Goal: Task Accomplishment & Management: Manage account settings

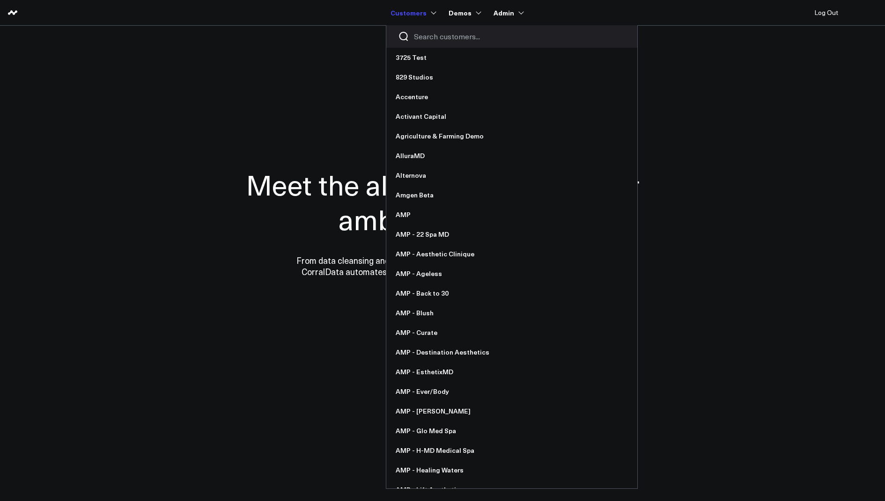
click at [425, 37] on input "Search customers input" at bounding box center [520, 36] width 212 height 10
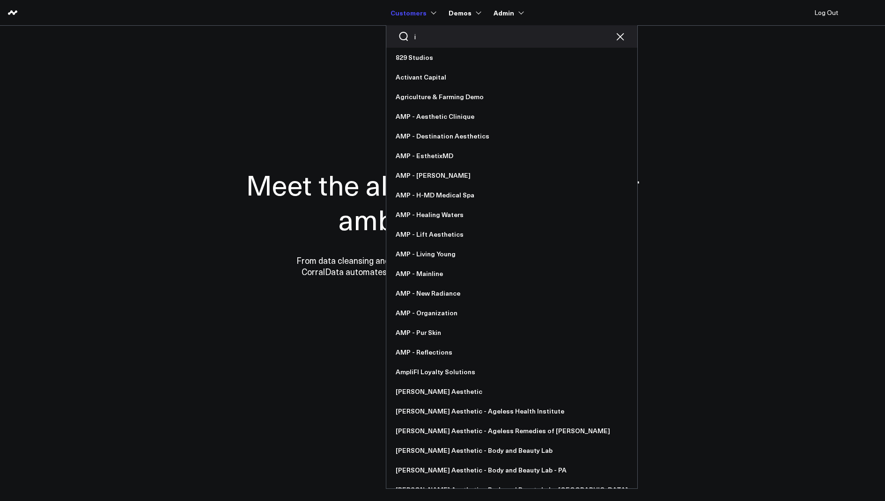
type input "it"
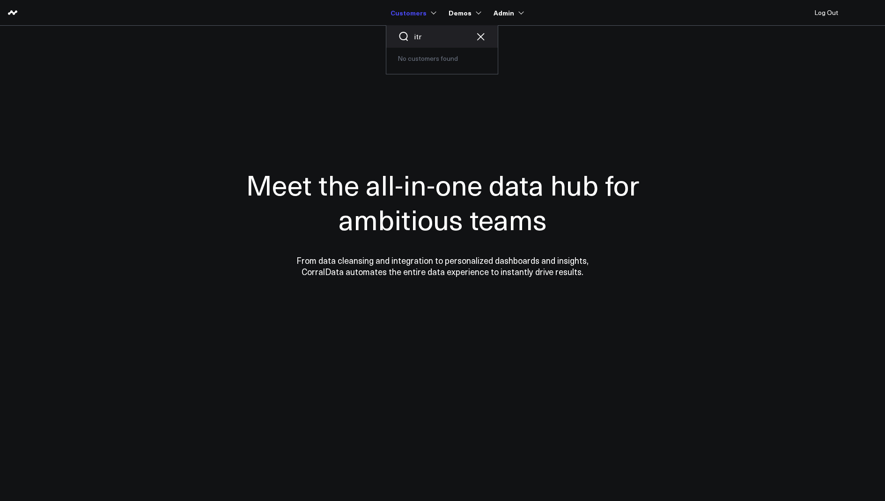
click at [432, 36] on input "itr" at bounding box center [442, 36] width 56 height 10
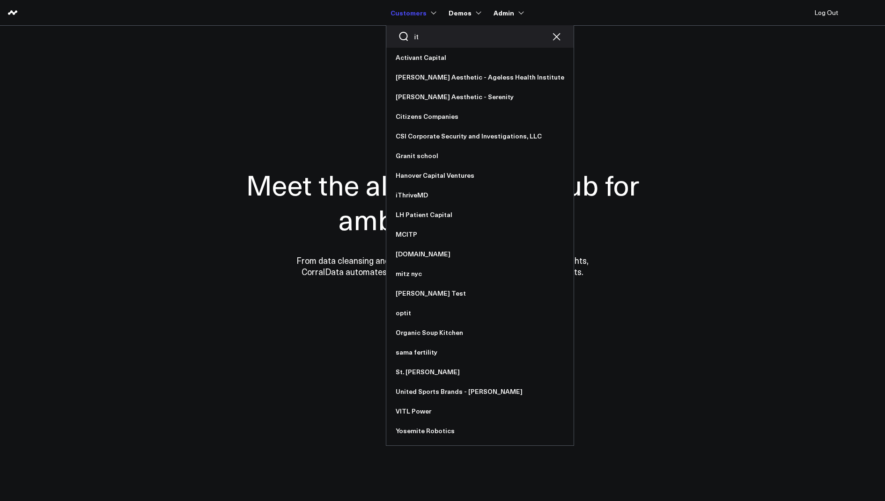
click at [446, 38] on input "it" at bounding box center [480, 36] width 132 height 10
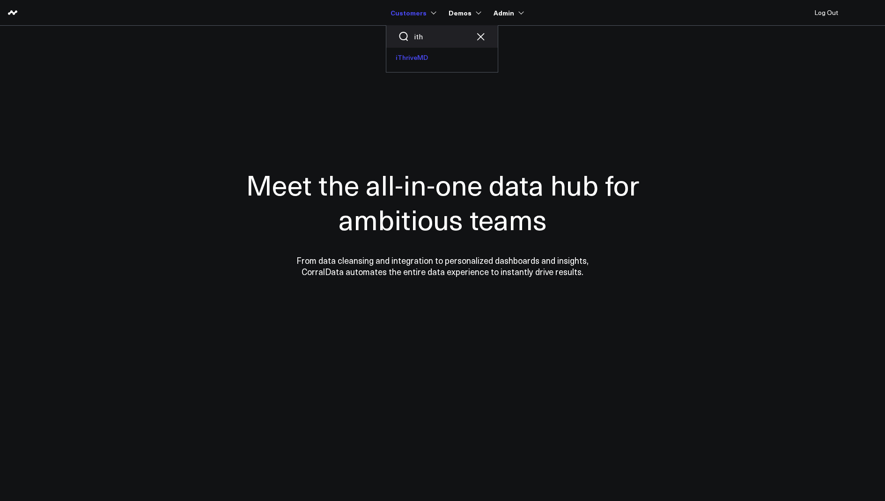
type input "ith"
click at [419, 59] on link "iThriveMD" at bounding box center [441, 58] width 111 height 20
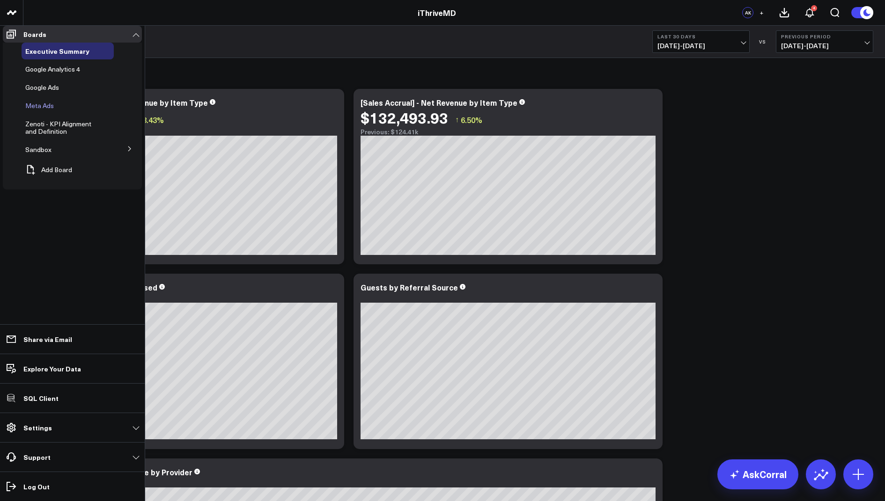
click at [41, 110] on span "Meta Ads" at bounding box center [39, 105] width 29 height 9
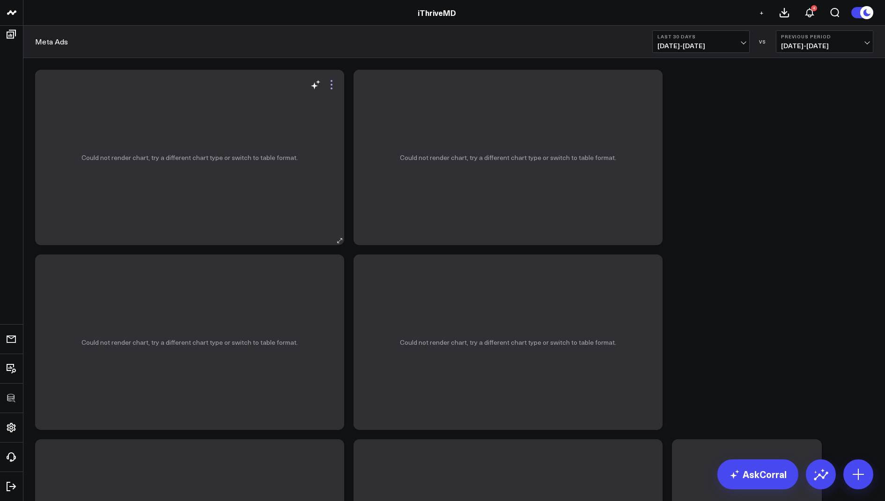
click at [332, 84] on icon at bounding box center [331, 84] width 11 height 11
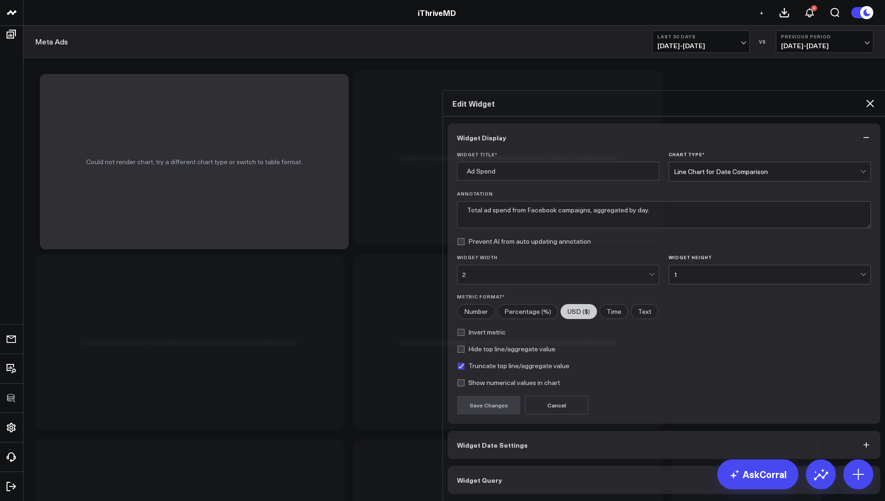
click at [472, 476] on span "Widget Query" at bounding box center [479, 479] width 45 height 7
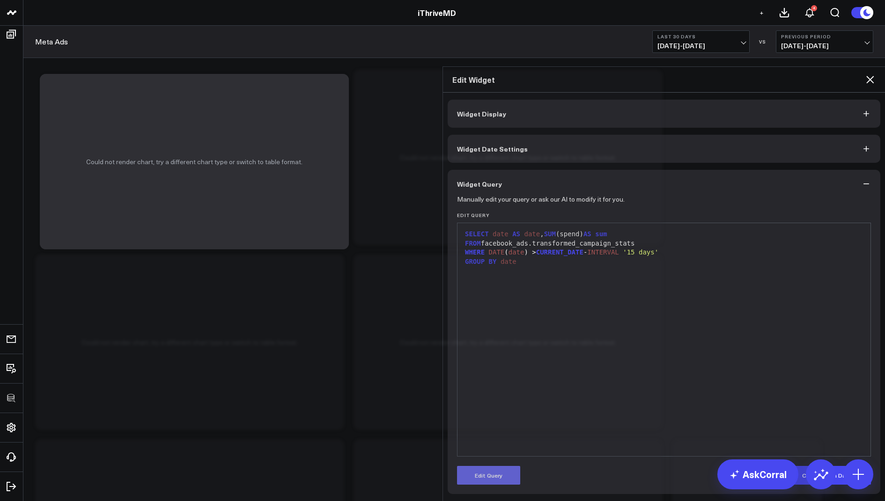
click at [487, 466] on button "Edit Query" at bounding box center [488, 475] width 63 height 19
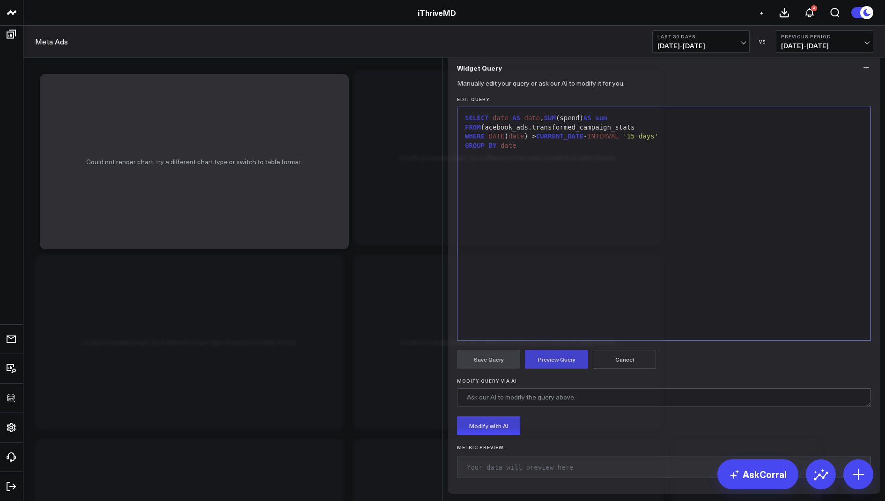
click at [615, 132] on div "FROM facebook_ads.transformed_campaign_stats" at bounding box center [663, 127] width 403 height 9
click at [532, 369] on button "Preview Query" at bounding box center [556, 359] width 63 height 19
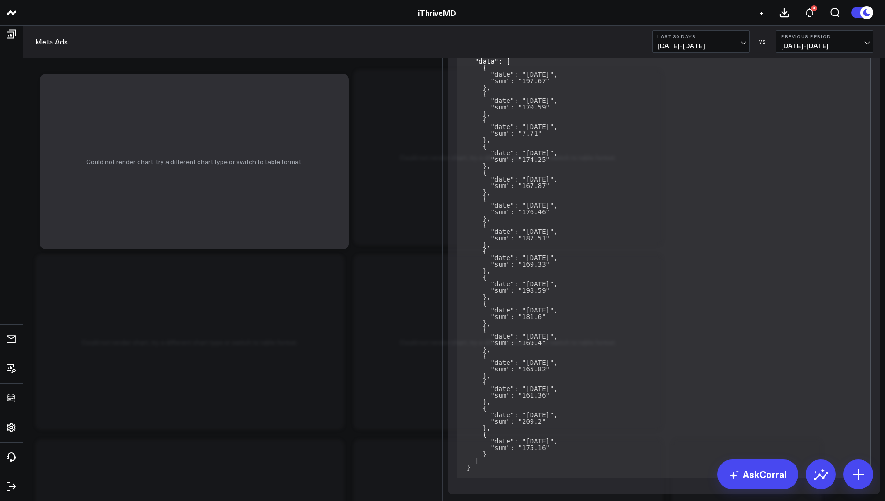
scroll to position [335, 0]
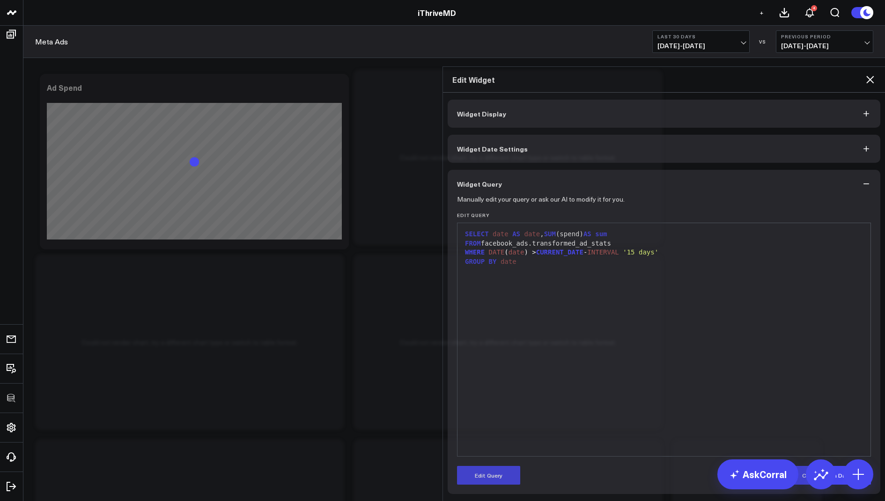
scroll to position [0, 0]
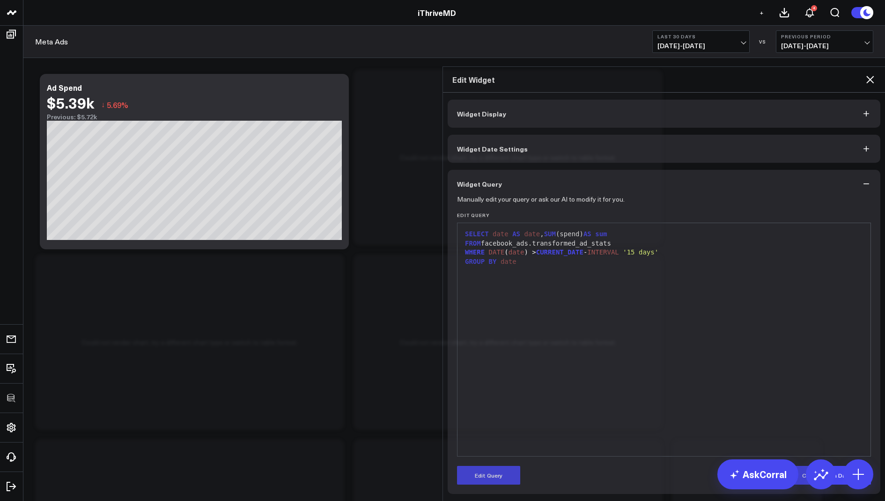
click at [870, 76] on icon at bounding box center [869, 79] width 7 height 7
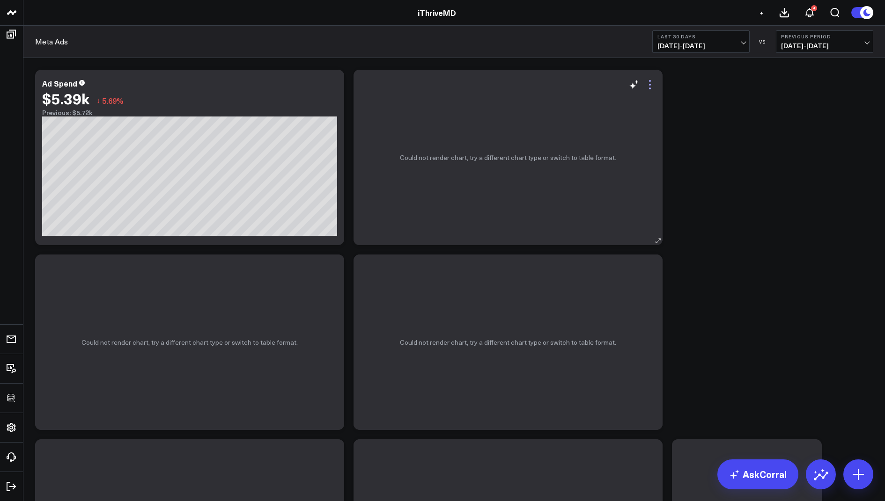
click at [652, 82] on icon at bounding box center [649, 84] width 11 height 11
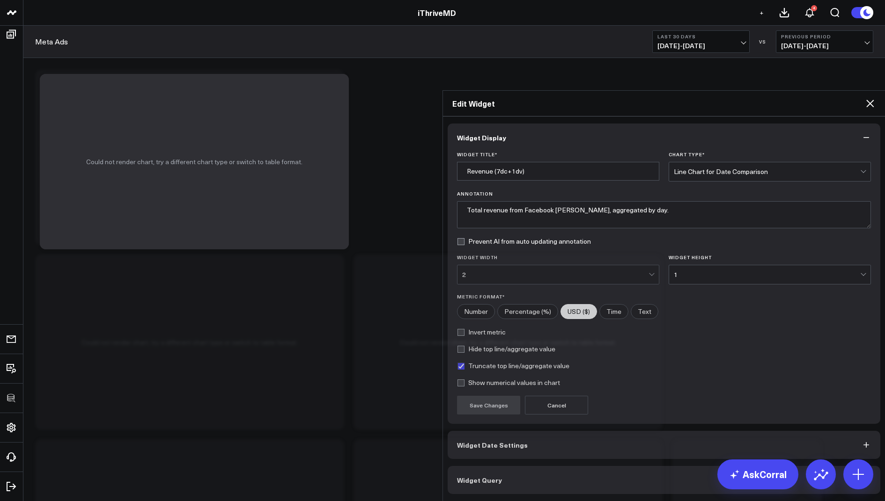
click at [470, 476] on span "Widget Query" at bounding box center [479, 479] width 45 height 7
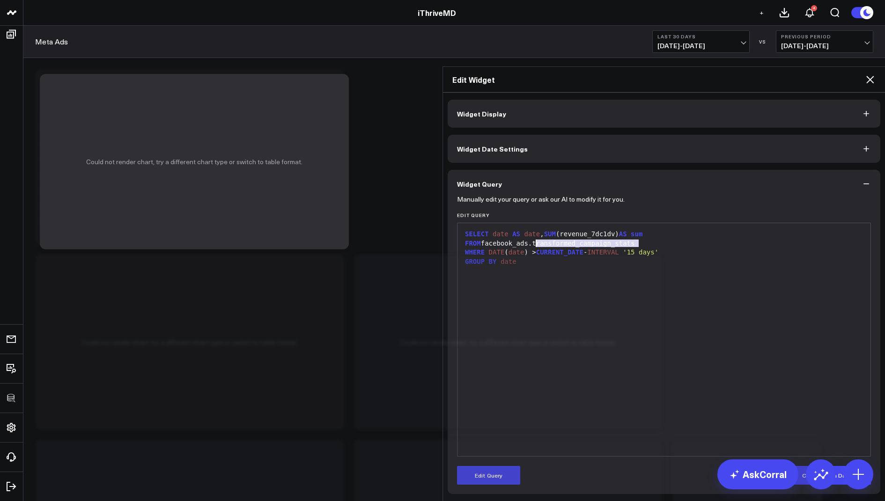
drag, startPoint x: 645, startPoint y: 199, endPoint x: 538, endPoint y: 202, distance: 107.2
click at [538, 239] on div "FROM facebook_ads.transformed_campaign_stats" at bounding box center [663, 243] width 403 height 9
click at [582, 239] on div "FROM facebook_ads.transformed_campaign_stats" at bounding box center [663, 243] width 403 height 9
drag, startPoint x: 646, startPoint y: 199, endPoint x: 536, endPoint y: 199, distance: 110.0
click at [536, 239] on div "FROM facebook_ads.transformed_campaign_stats" at bounding box center [663, 243] width 403 height 9
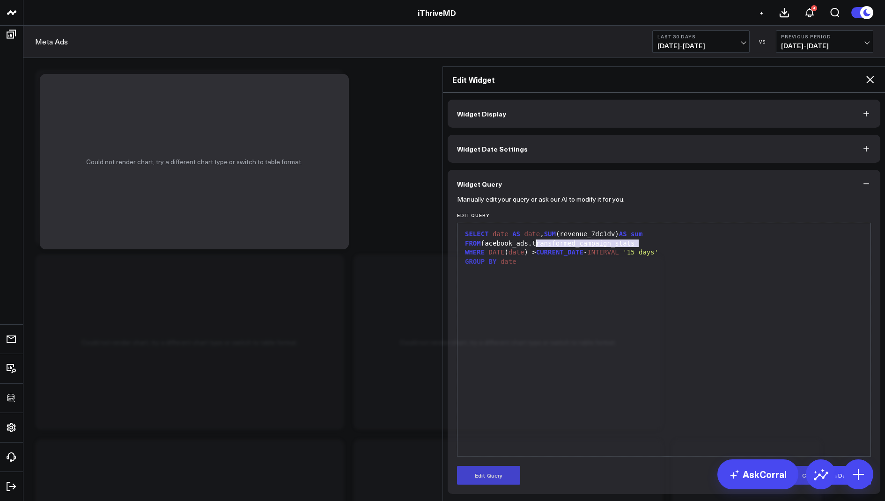
copy div "transformed_campaign_stats"
click at [870, 67] on div "Edit Widget" at bounding box center [664, 80] width 442 height 26
click at [872, 74] on icon at bounding box center [869, 79] width 11 height 11
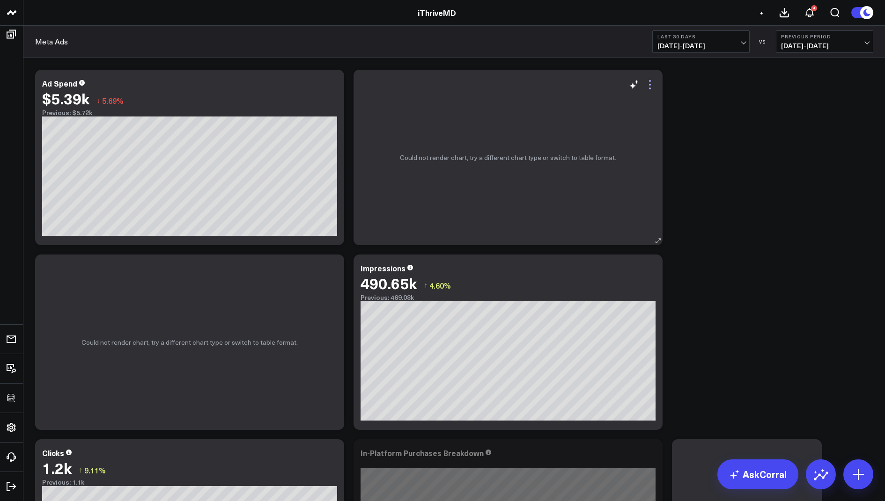
click at [649, 86] on icon at bounding box center [649, 84] width 11 height 11
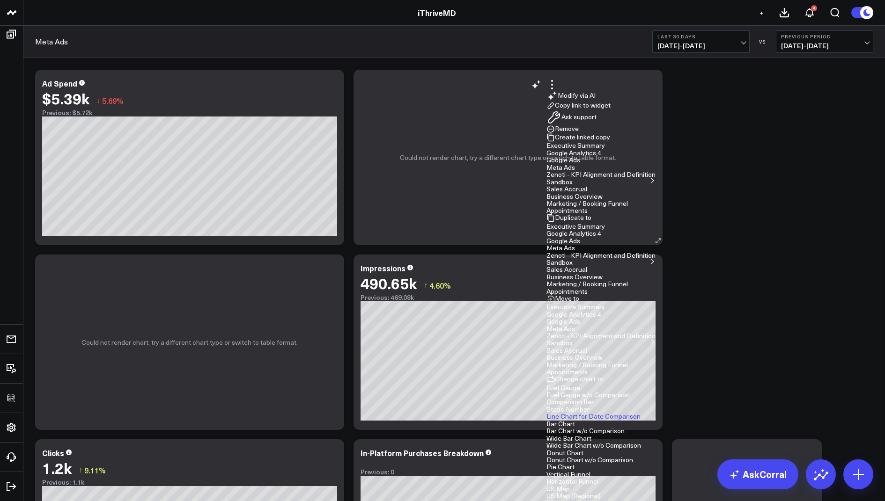
click at [579, 133] on button "Remove" at bounding box center [562, 129] width 32 height 8
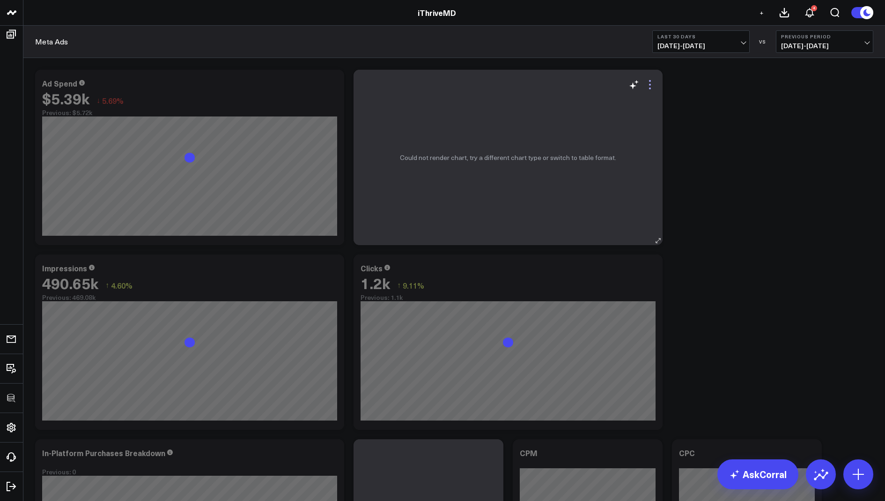
click at [652, 83] on icon at bounding box center [649, 84] width 11 height 11
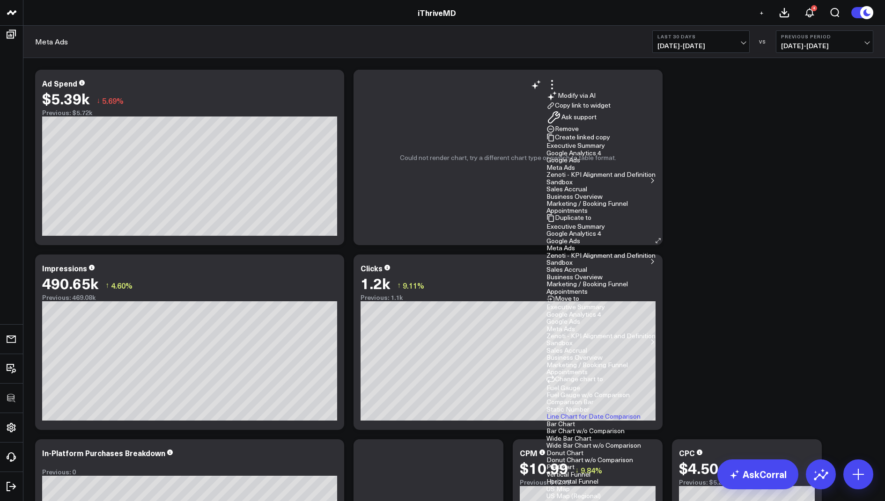
click at [579, 133] on button "Remove" at bounding box center [562, 129] width 32 height 8
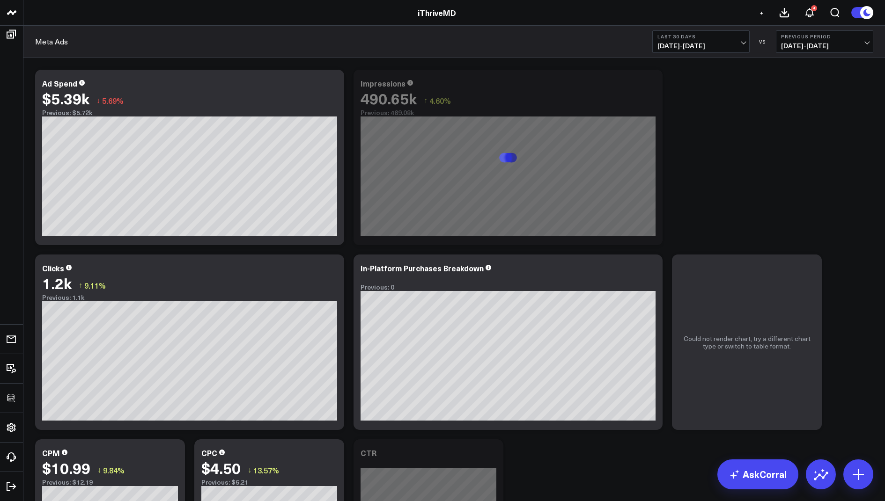
scroll to position [57, 0]
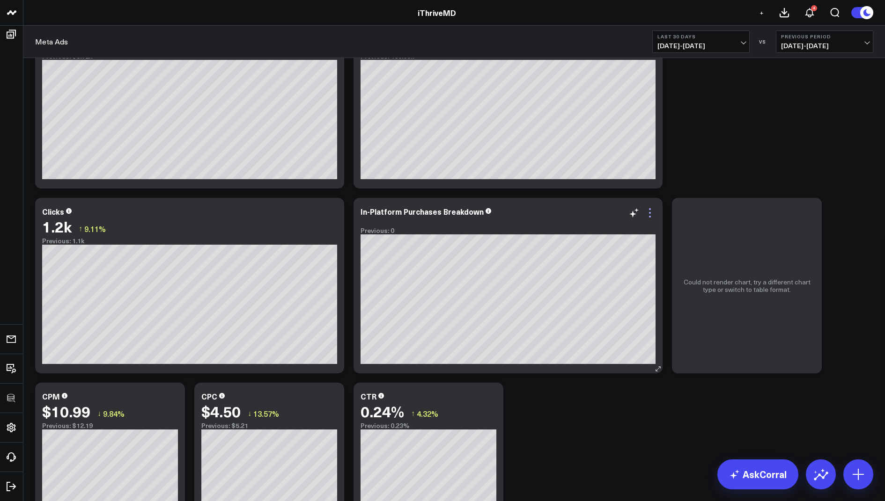
click at [649, 211] on icon at bounding box center [649, 212] width 11 height 11
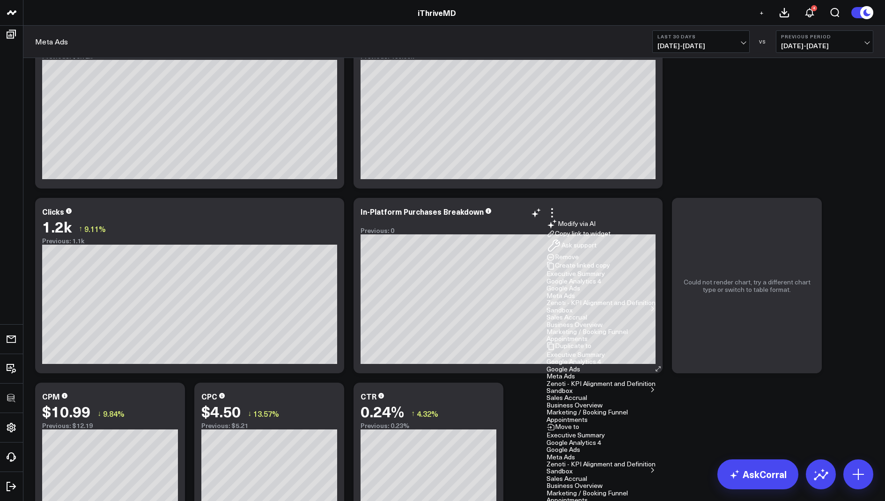
click at [579, 262] on button "Remove" at bounding box center [562, 257] width 32 height 8
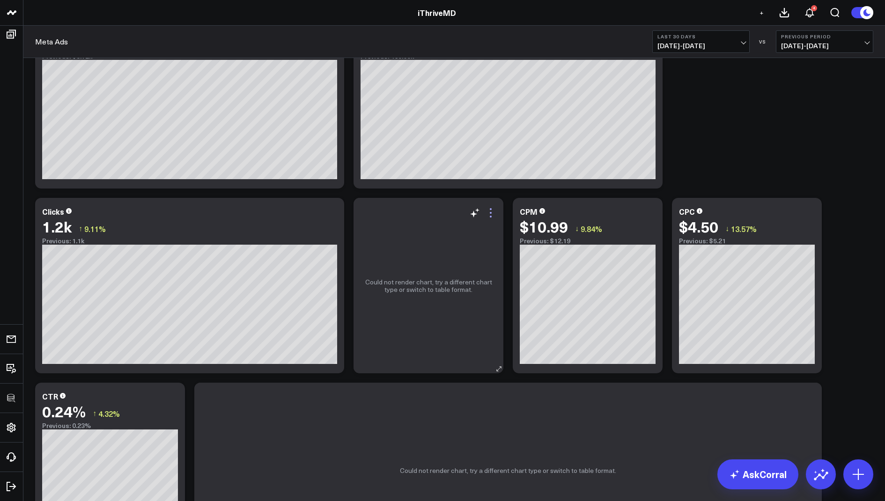
click at [494, 212] on icon at bounding box center [490, 212] width 11 height 11
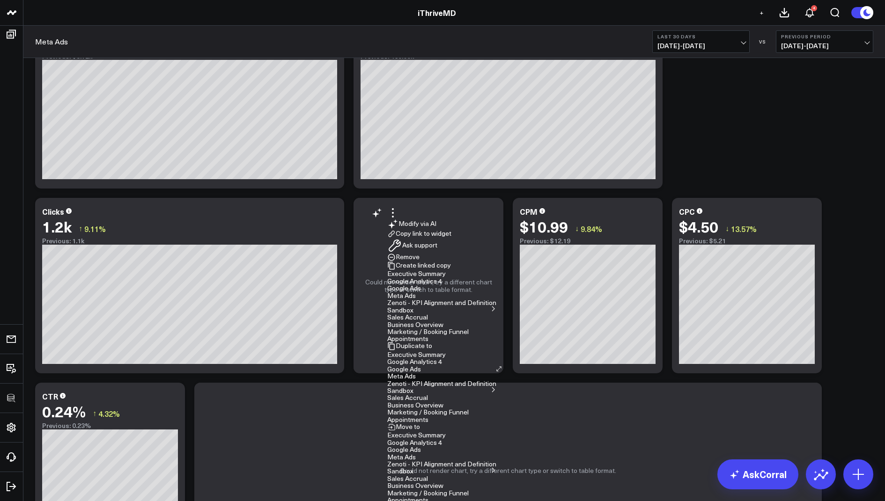
click at [419, 262] on button "Remove" at bounding box center [403, 257] width 32 height 8
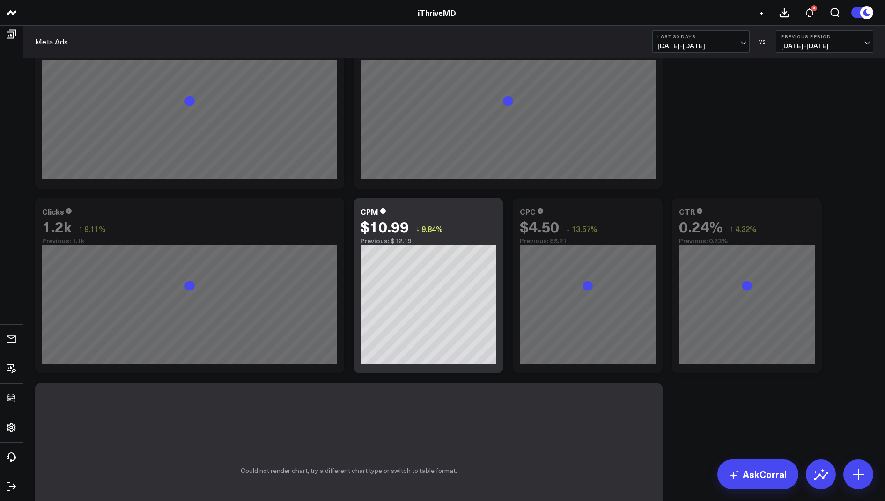
scroll to position [174, 0]
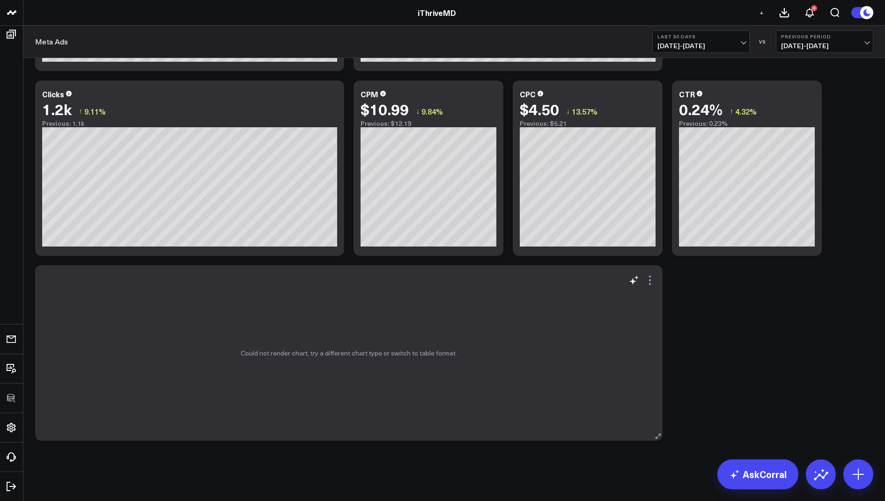
click at [649, 280] on icon at bounding box center [650, 280] width 2 height 2
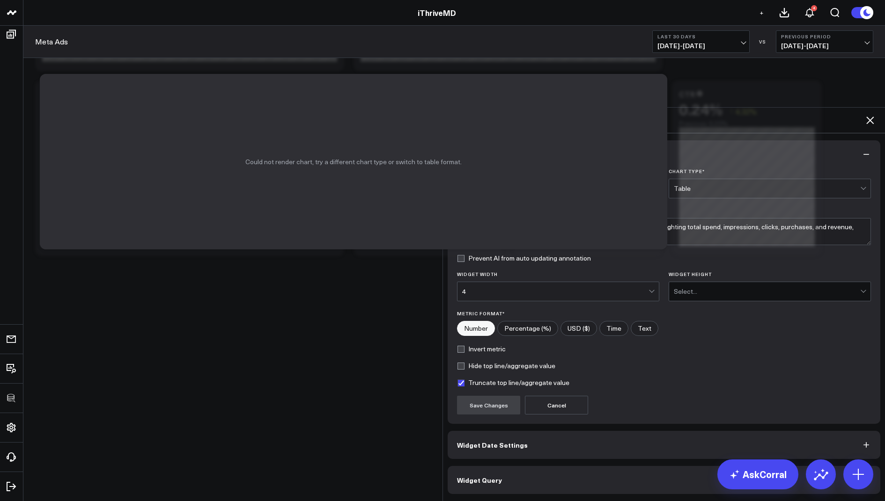
click at [469, 466] on button "Widget Query" at bounding box center [663, 480] width 432 height 28
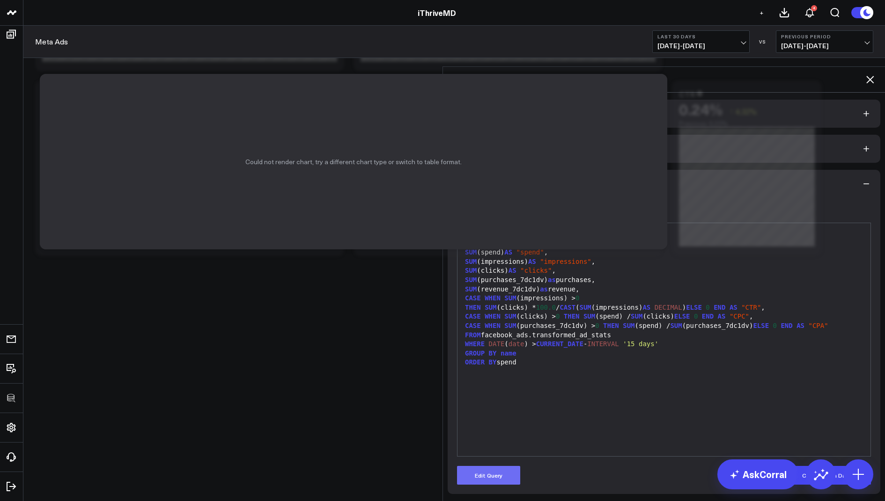
click at [490, 466] on button "Edit Query" at bounding box center [488, 475] width 63 height 19
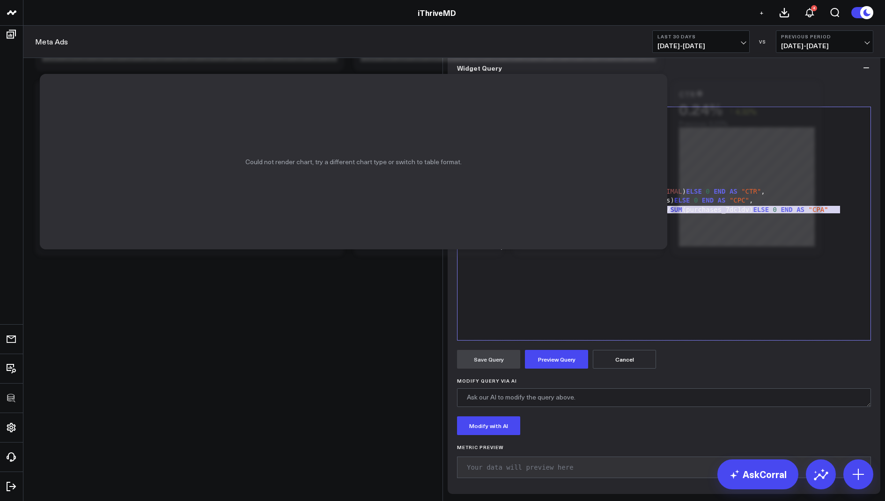
drag, startPoint x: 851, startPoint y: 284, endPoint x: 461, endPoint y: 282, distance: 389.9
click at [461, 282] on div "99 1 2 3 4 5 6 7 8 9 10 11 12 13 14 15 › ⌄ SELECT name AS campaign, SUM (spend)…" at bounding box center [664, 224] width 414 height 234
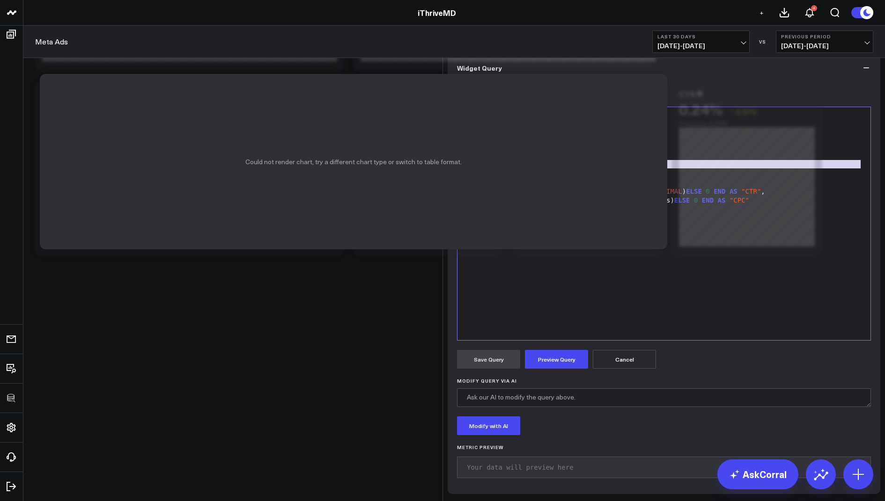
drag, startPoint x: 596, startPoint y: 246, endPoint x: 459, endPoint y: 237, distance: 137.4
click at [459, 237] on div "Selection deleted 99 1 2 3 4 5 6 7 8 9 10 11 12 13 14 › ⌄ SELECT name AS campai…" at bounding box center [664, 224] width 414 height 234
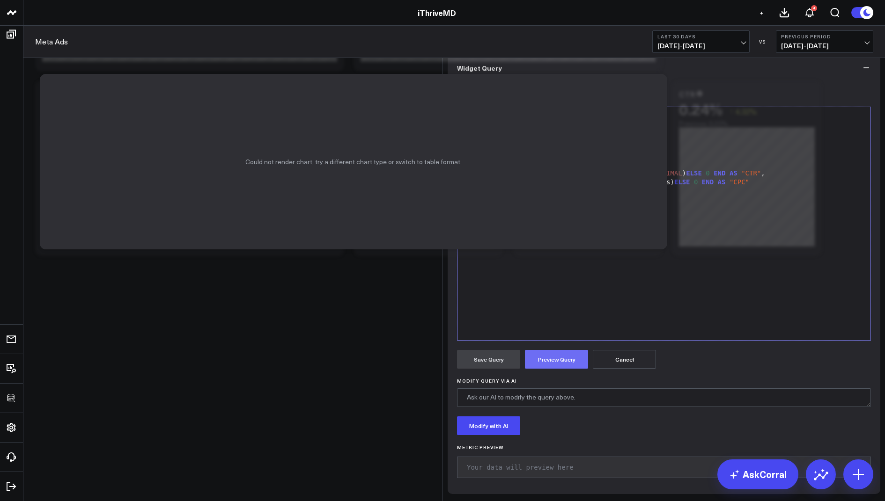
click at [553, 369] on button "Preview Query" at bounding box center [556, 359] width 63 height 19
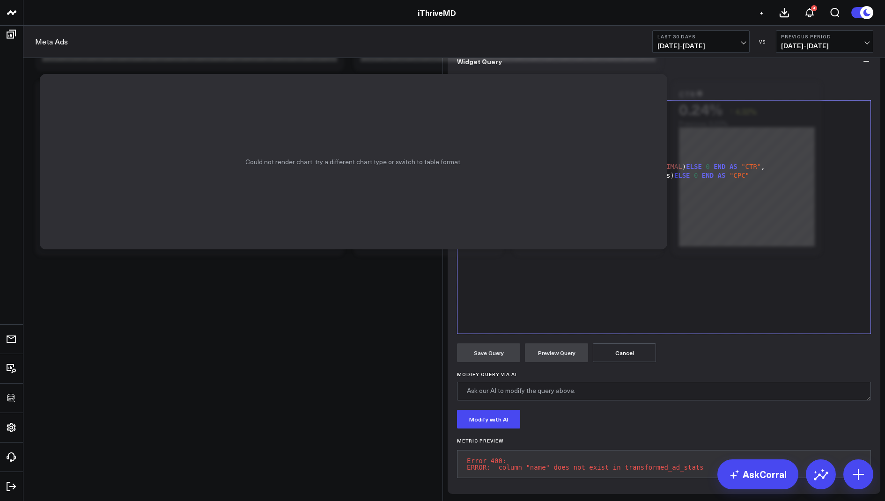
drag, startPoint x: 481, startPoint y: 201, endPoint x: 451, endPoint y: 201, distance: 30.0
click at [451, 201] on div "Manually edit your query or ask our AI to modify it for you. Edit Query Selecti…" at bounding box center [663, 284] width 432 height 419
click at [547, 362] on button "Preview Query" at bounding box center [556, 353] width 63 height 19
click at [495, 126] on div "campaign AS campaign," at bounding box center [663, 121] width 403 height 9
click at [562, 362] on button "Preview Query" at bounding box center [556, 353] width 63 height 19
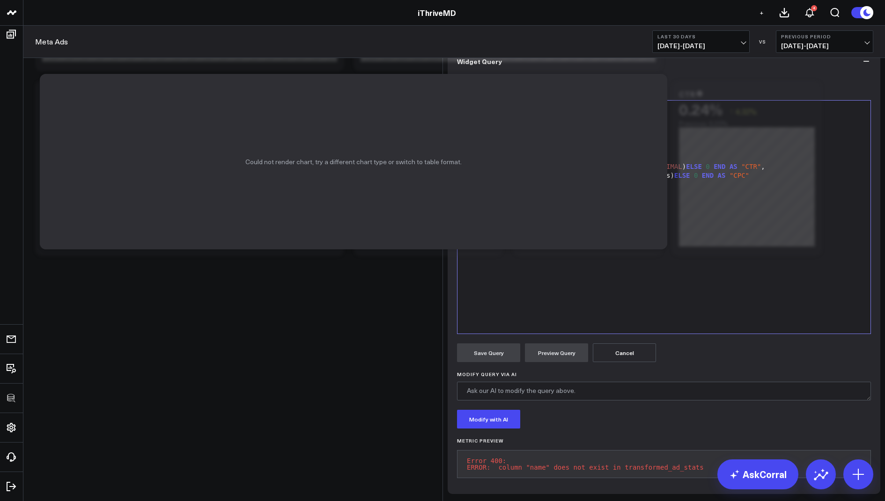
scroll to position [85, 0]
click at [520, 200] on div "GROUP BY name" at bounding box center [663, 203] width 403 height 9
click at [526, 352] on button "Preview Query" at bounding box center [556, 353] width 63 height 19
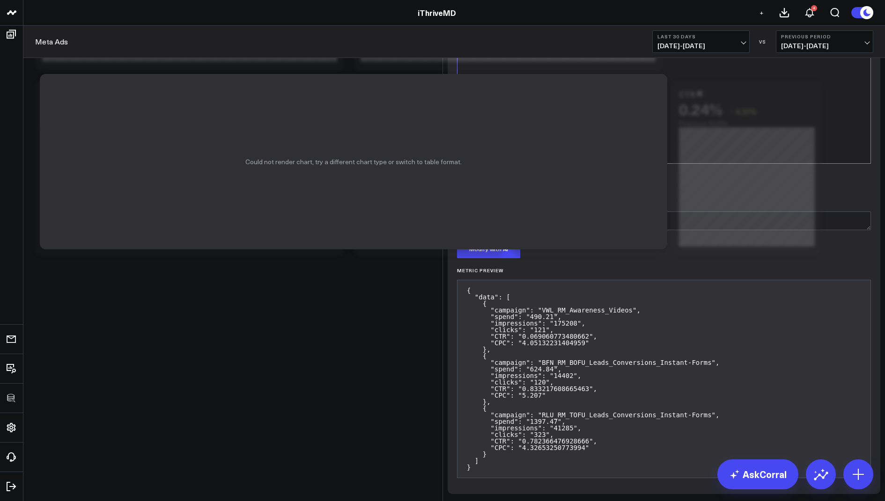
click at [480, 192] on button "Save Query" at bounding box center [488, 182] width 63 height 19
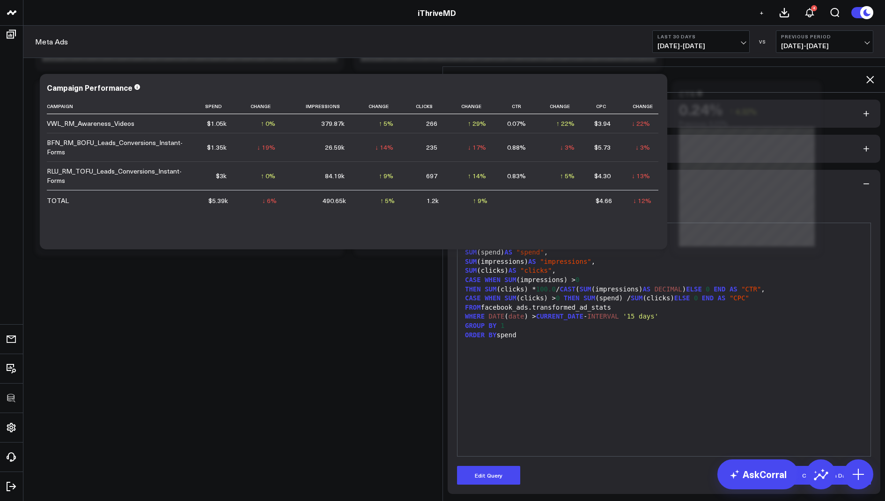
click at [869, 76] on icon at bounding box center [869, 79] width 7 height 7
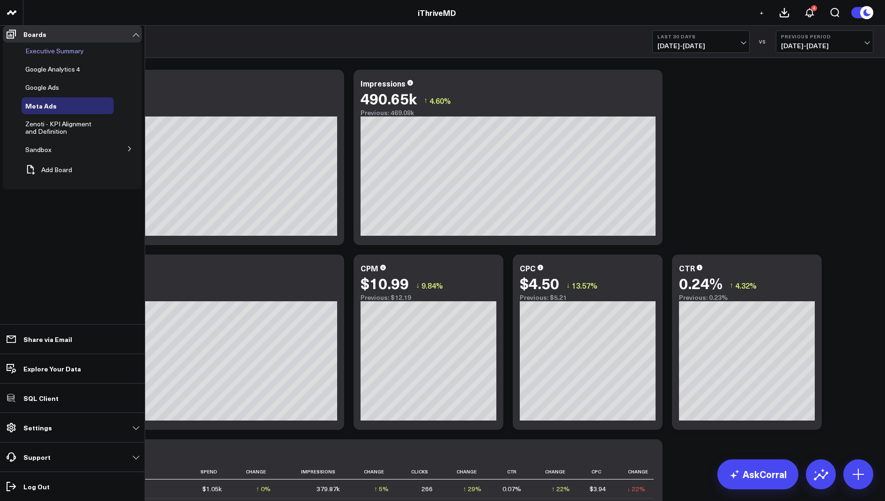
click at [59, 55] on span "Executive Summary" at bounding box center [54, 50] width 59 height 9
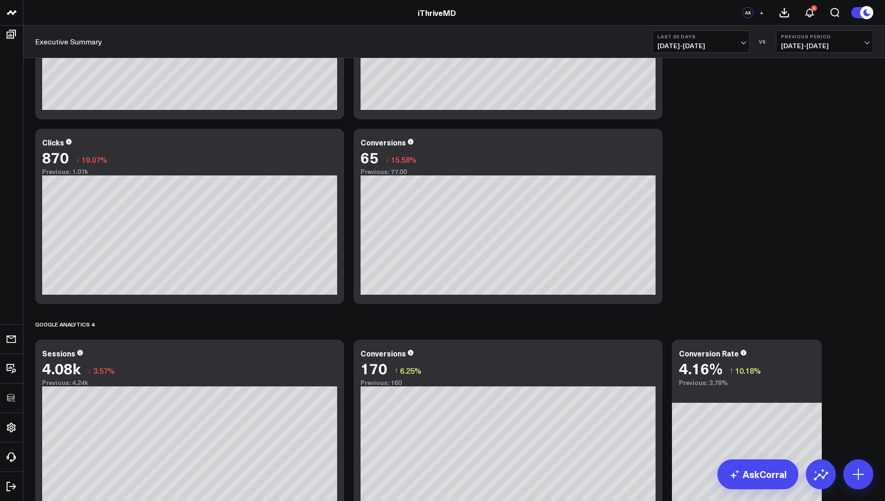
scroll to position [884, 0]
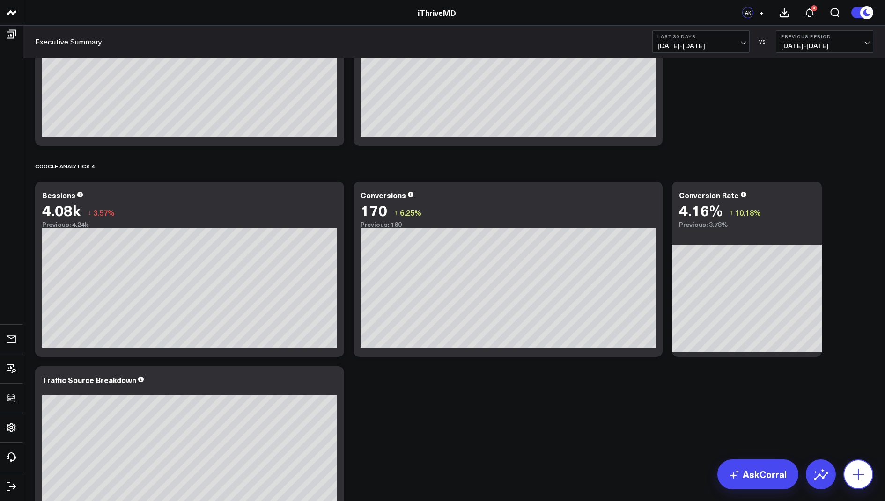
click at [859, 468] on icon at bounding box center [857, 474] width 15 height 15
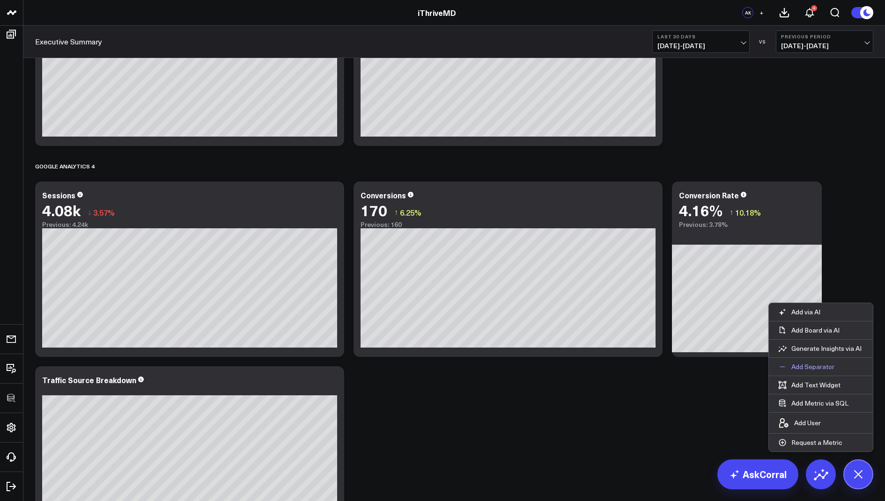
click at [802, 364] on p "Add Separator" at bounding box center [812, 367] width 43 height 8
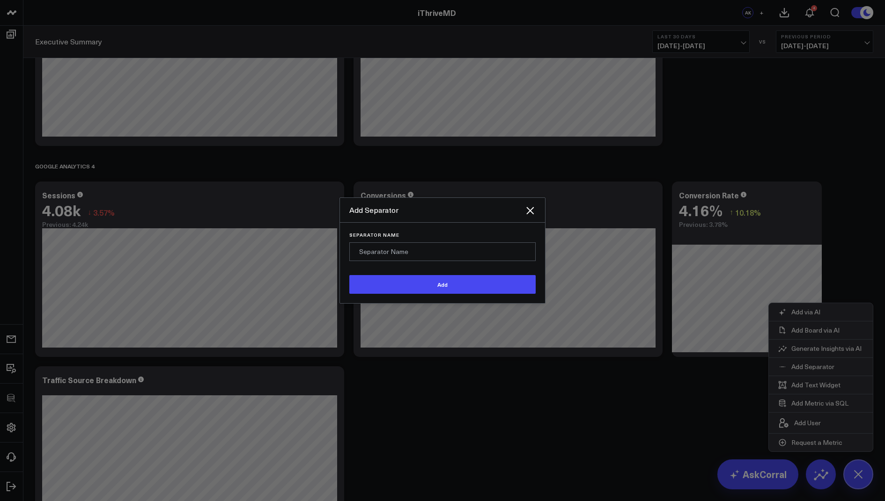
click at [403, 261] on input "Separator Name" at bounding box center [442, 251] width 186 height 19
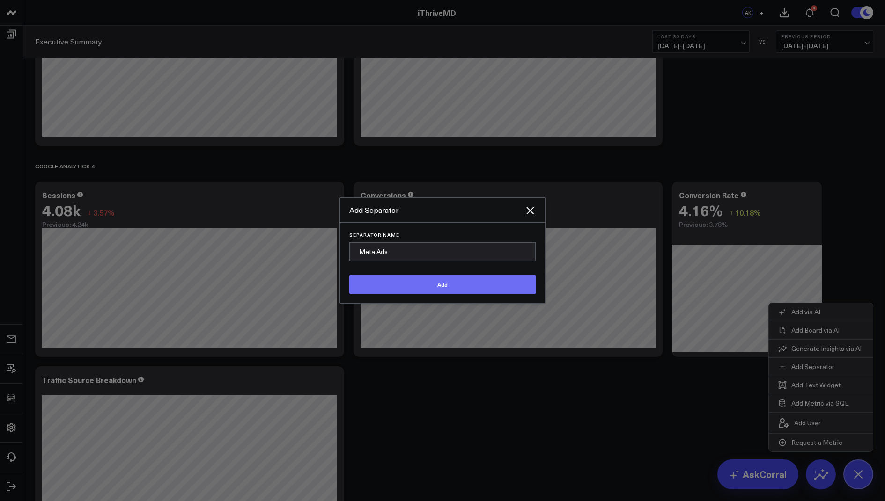
type input "Meta Ads"
click at [427, 294] on button "Add" at bounding box center [442, 284] width 186 height 19
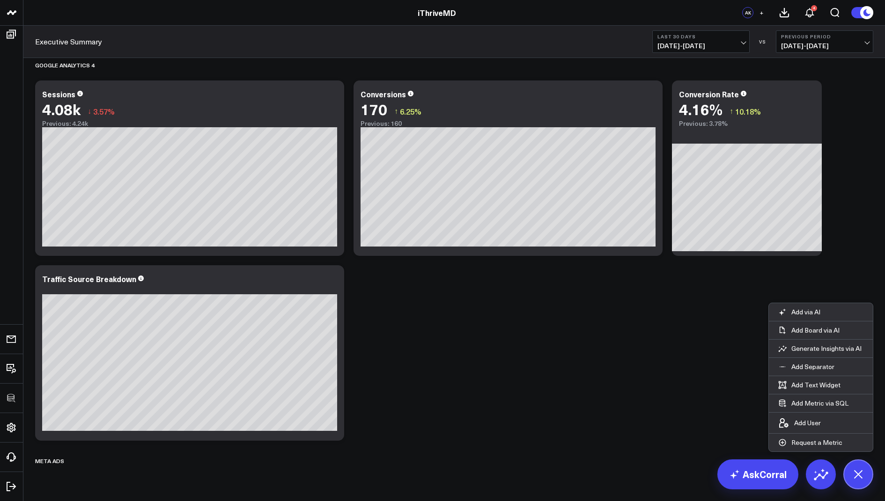
scroll to position [1011, 0]
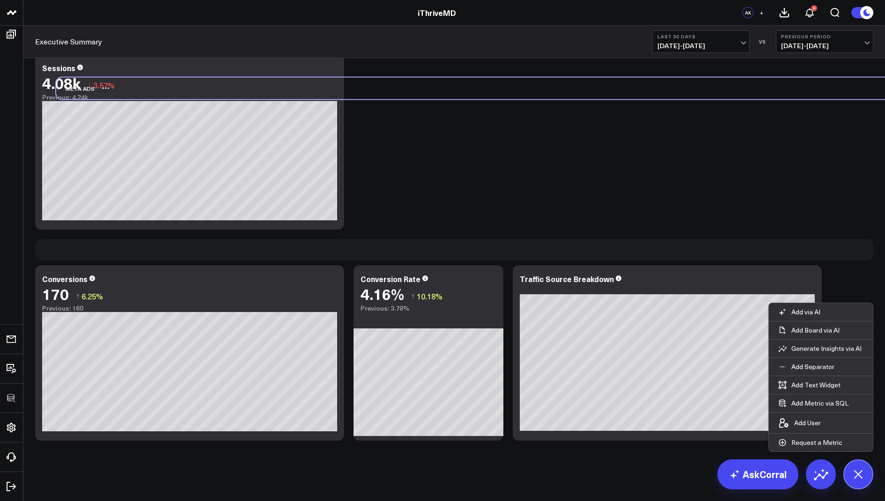
drag, startPoint x: 51, startPoint y: 436, endPoint x: 61, endPoint y: 77, distance: 359.2
click at [61, 78] on div "Meta Ads" at bounding box center [75, 89] width 38 height 22
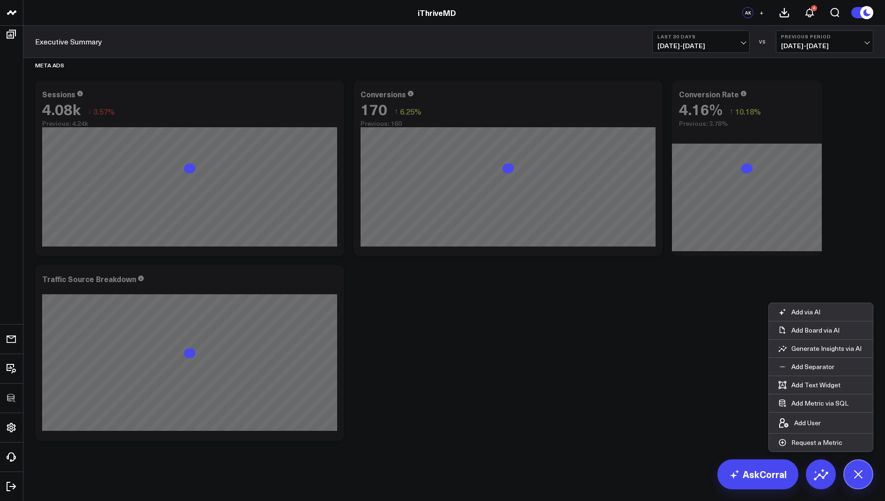
scroll to position [832, 0]
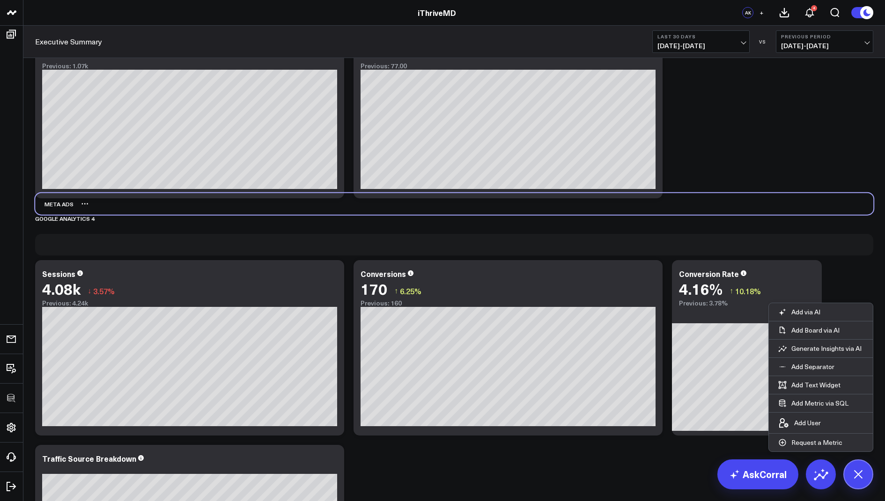
drag, startPoint x: 48, startPoint y: 248, endPoint x: 48, endPoint y: 208, distance: 39.3
click at [48, 208] on div "Meta Ads" at bounding box center [54, 204] width 38 height 22
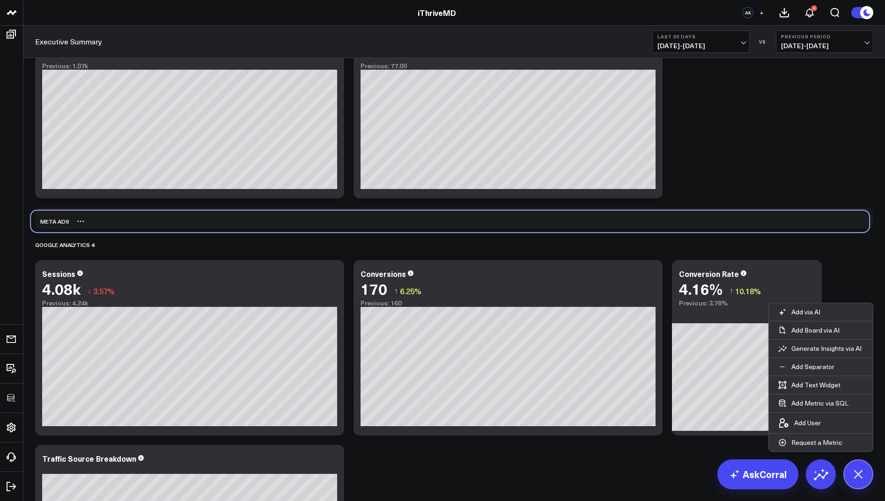
drag, startPoint x: 53, startPoint y: 240, endPoint x: 49, endPoint y: 211, distance: 28.9
click at [49, 211] on div "Meta Ads" at bounding box center [50, 222] width 38 height 22
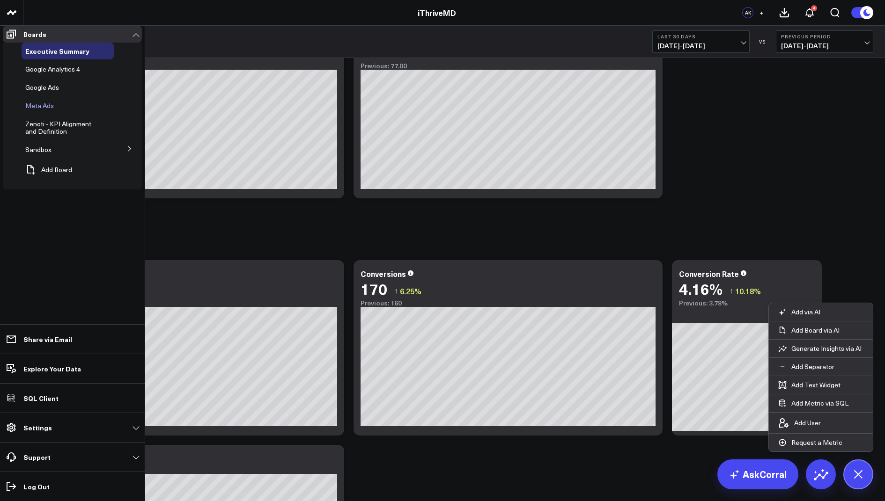
click at [44, 110] on span "Meta Ads" at bounding box center [39, 105] width 29 height 9
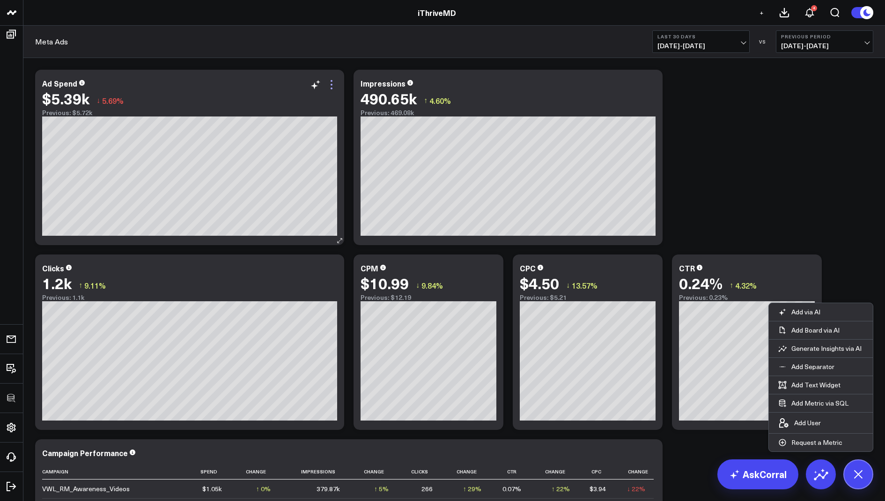
click at [329, 82] on icon at bounding box center [331, 84] width 11 height 11
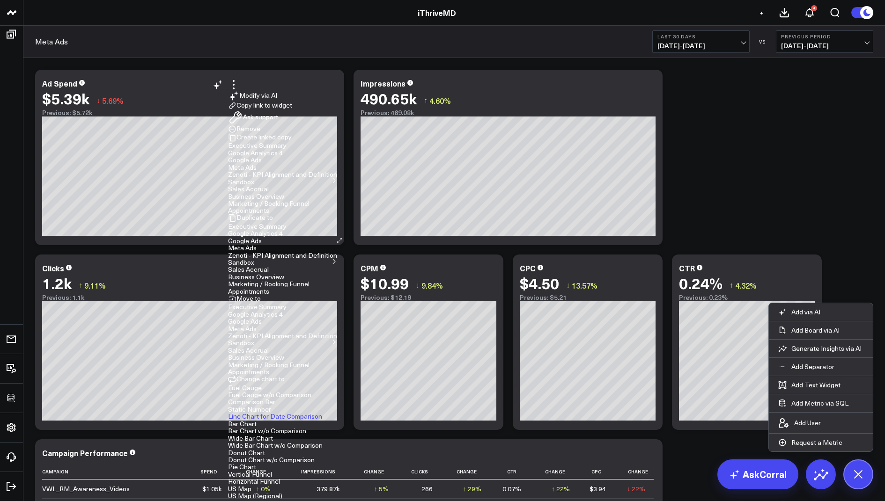
click at [286, 149] on button "Executive Summary" at bounding box center [257, 145] width 59 height 7
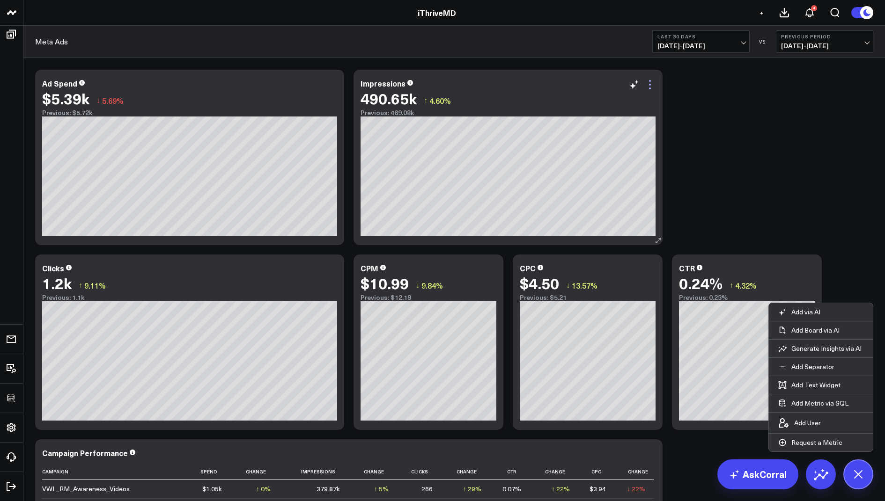
click at [651, 83] on icon at bounding box center [649, 84] width 11 height 11
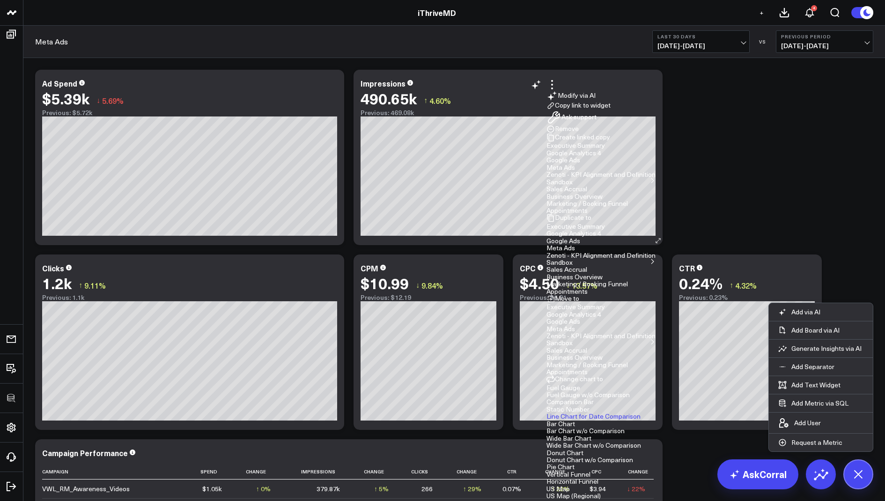
click at [605, 149] on button "Executive Summary" at bounding box center [575, 145] width 59 height 7
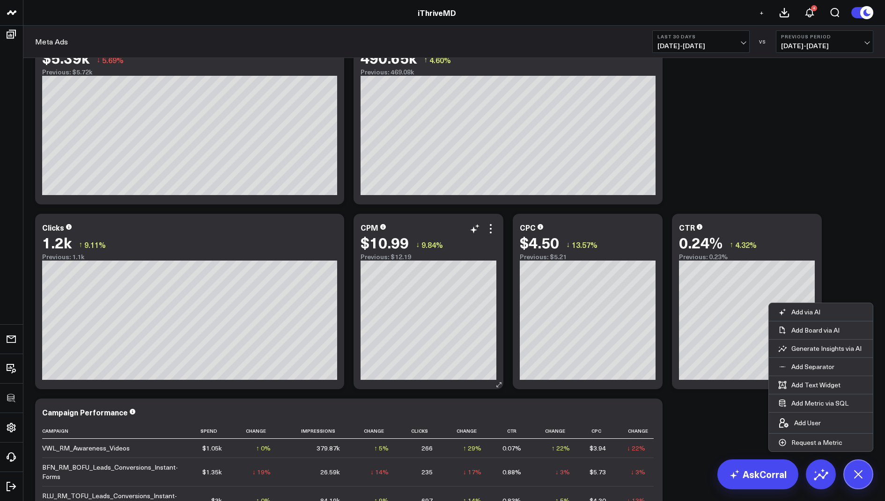
scroll to position [73, 0]
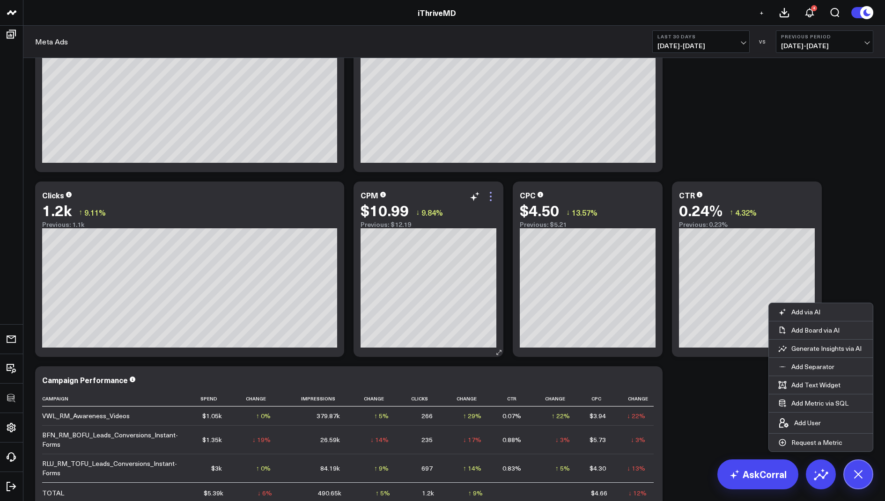
click at [491, 191] on icon at bounding box center [490, 196] width 11 height 11
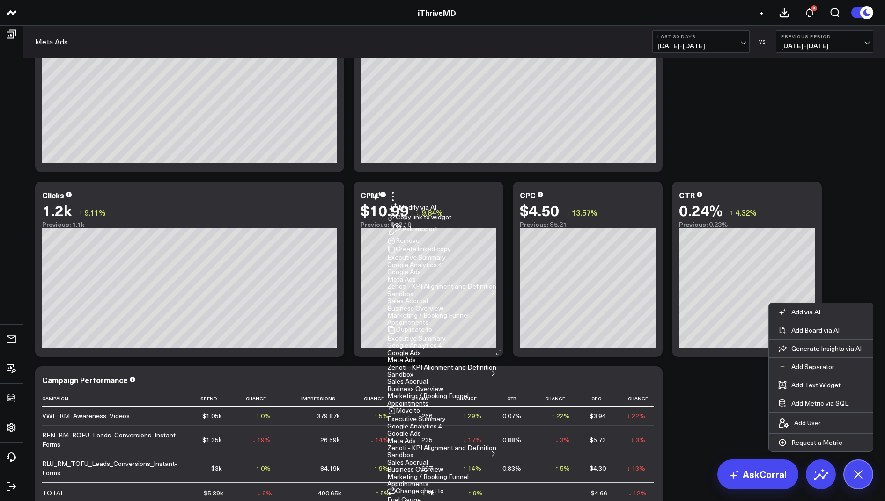
click at [446, 261] on button "Executive Summary" at bounding box center [416, 257] width 59 height 7
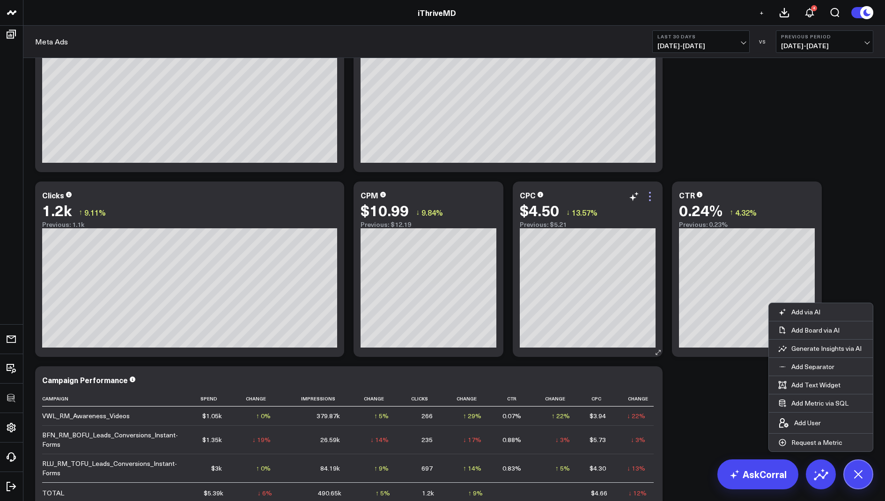
click at [649, 193] on icon at bounding box center [649, 196] width 11 height 11
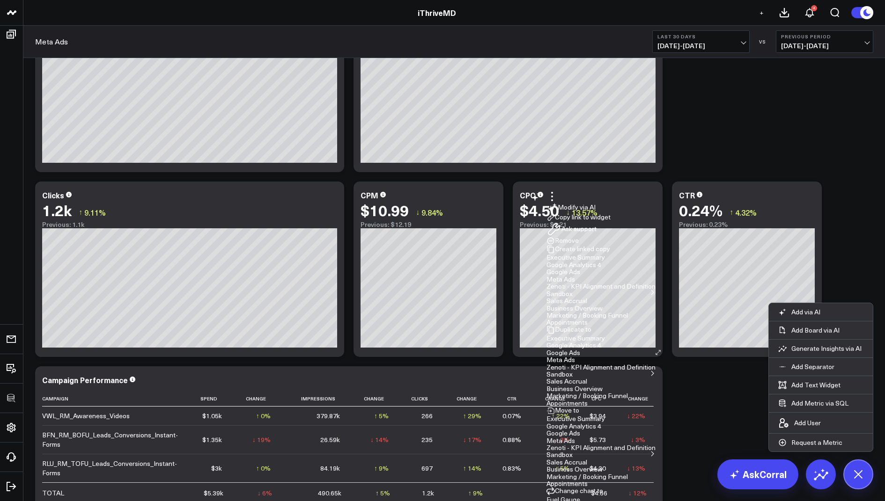
click at [605, 261] on button "Executive Summary" at bounding box center [575, 257] width 59 height 7
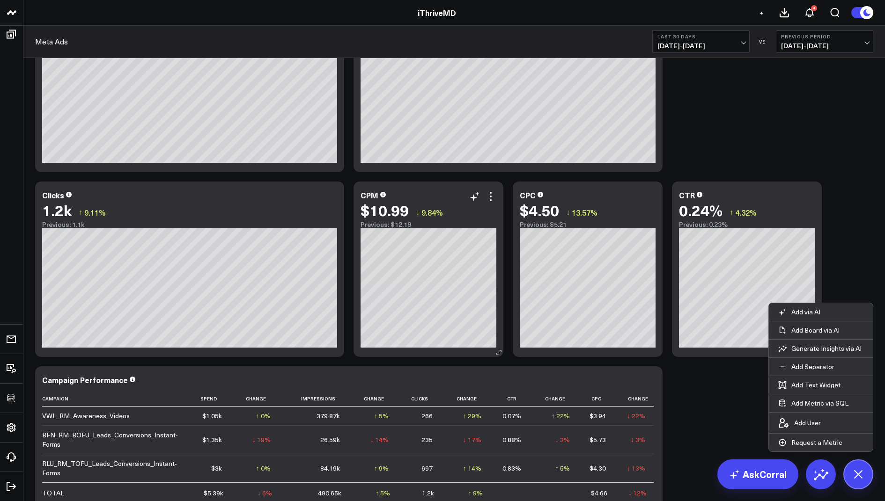
scroll to position [0, 0]
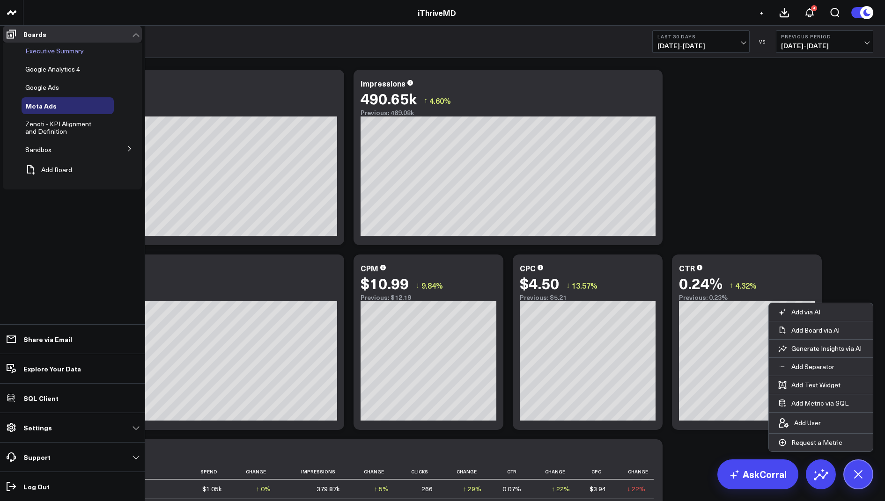
click at [53, 52] on span "Executive Summary" at bounding box center [54, 50] width 59 height 9
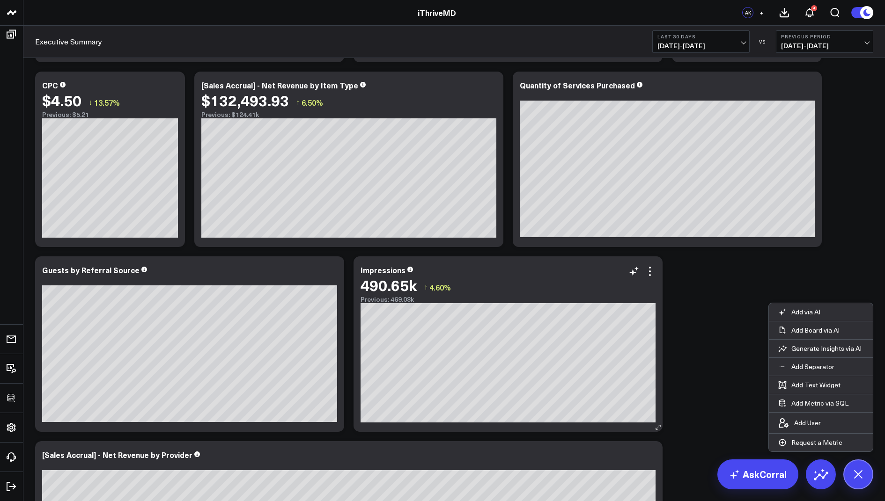
scroll to position [233, 0]
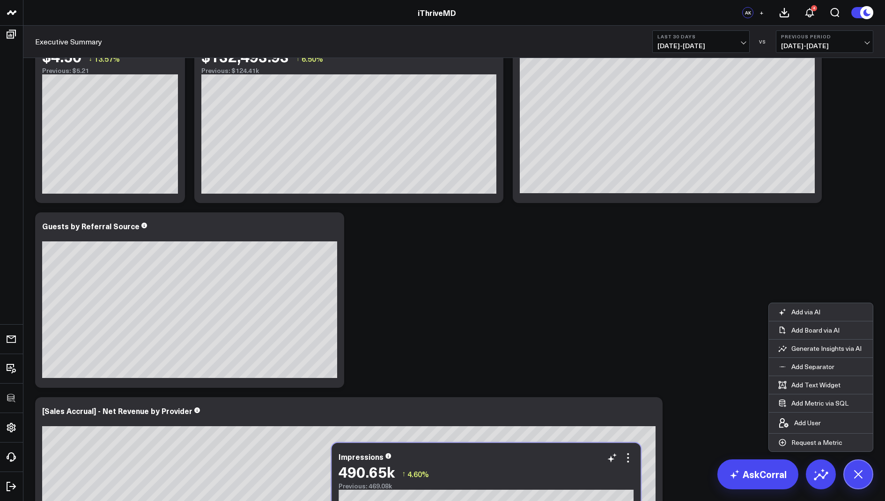
drag, startPoint x: 486, startPoint y: 256, endPoint x: 465, endPoint y: 473, distance: 217.8
click at [465, 473] on div "490.65k ↑ 4.60%" at bounding box center [485, 471] width 295 height 17
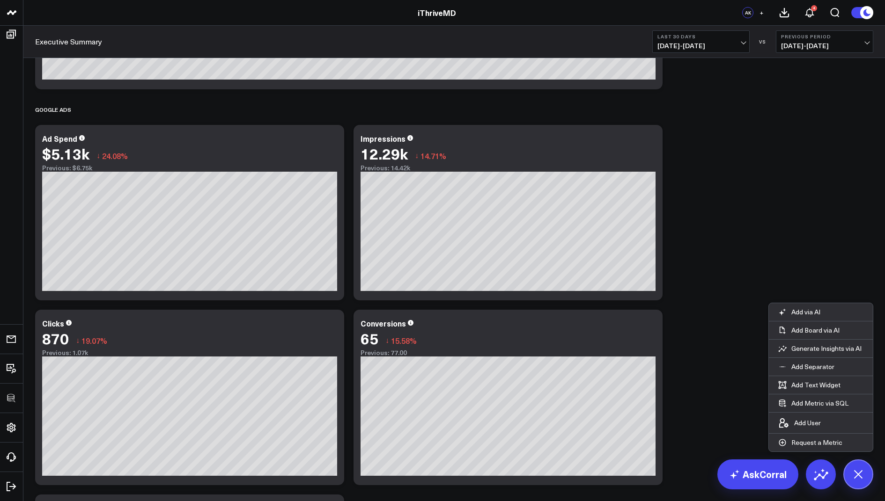
scroll to position [548, 0]
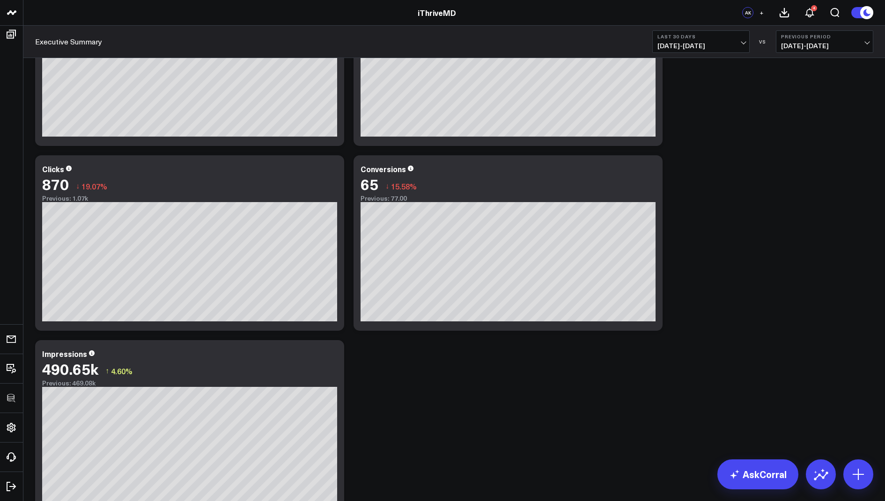
scroll to position [1245, 0]
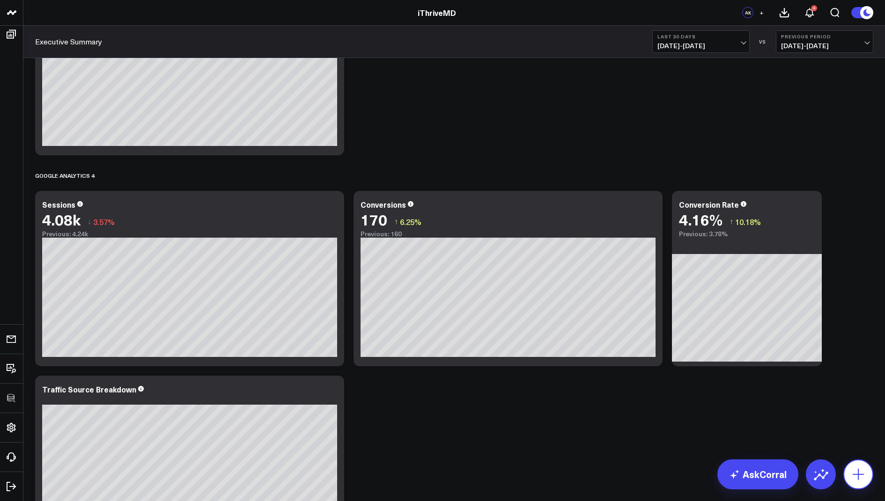
click at [857, 468] on icon at bounding box center [857, 474] width 15 height 15
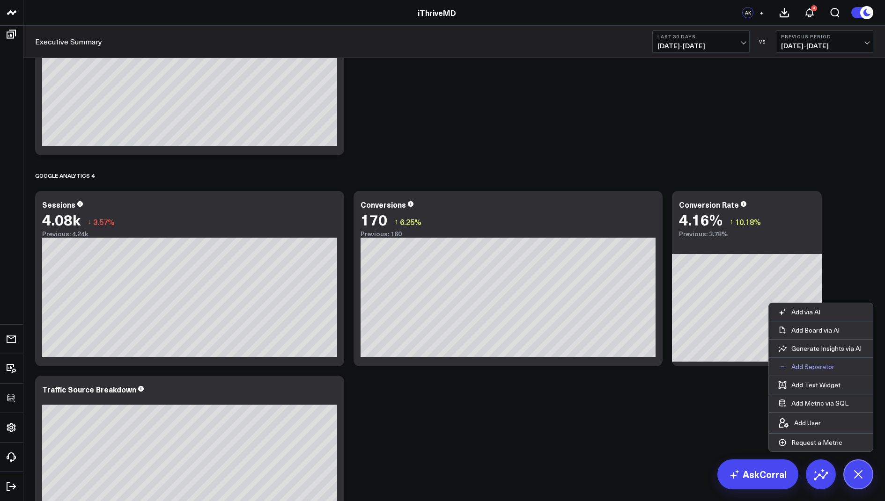
click at [809, 366] on p "Add Separator" at bounding box center [812, 367] width 43 height 8
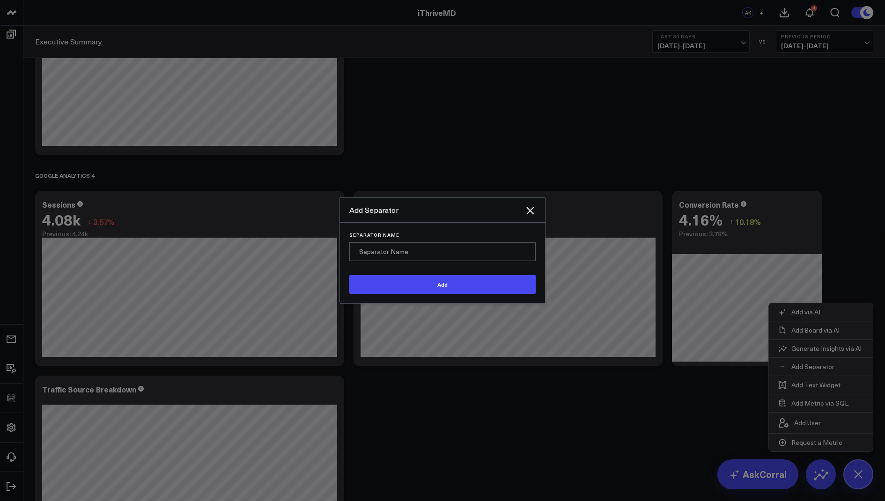
click at [402, 276] on form "Separator Name Add" at bounding box center [442, 263] width 186 height 62
click at [395, 261] on input "Separator Name" at bounding box center [442, 251] width 186 height 19
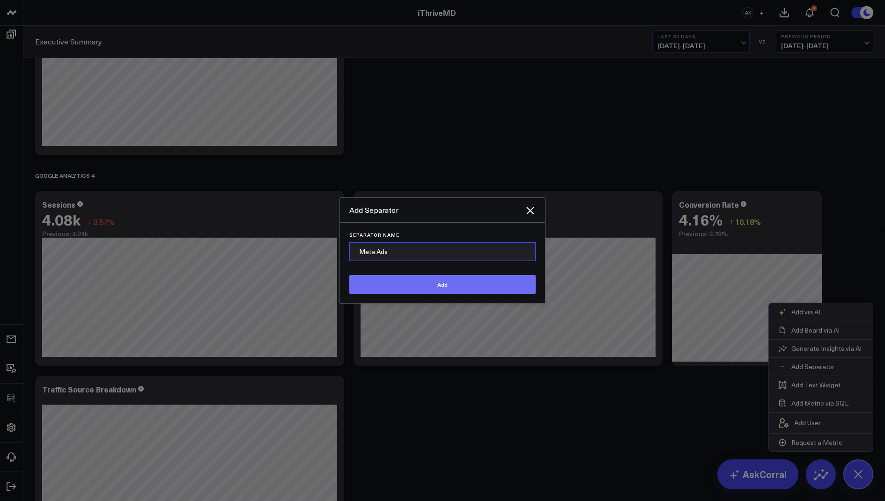
type input "Meta Ads"
click at [433, 294] on button "Add" at bounding box center [442, 284] width 186 height 19
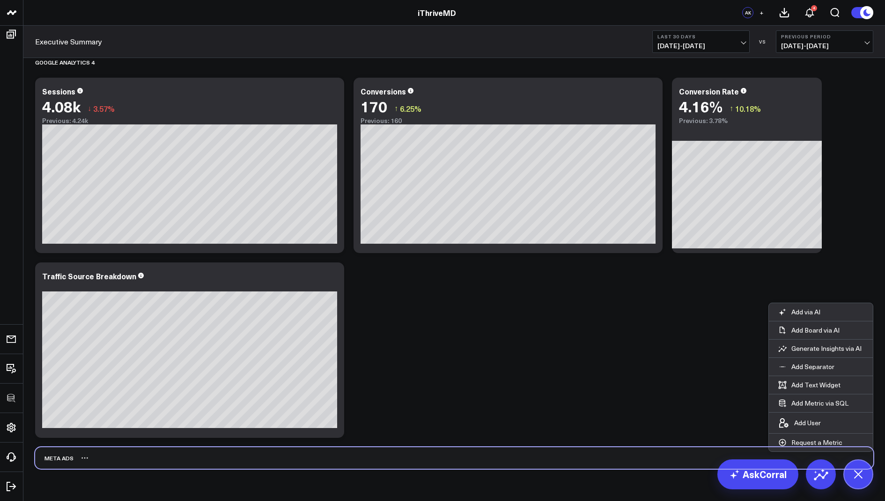
scroll to position [1362, 0]
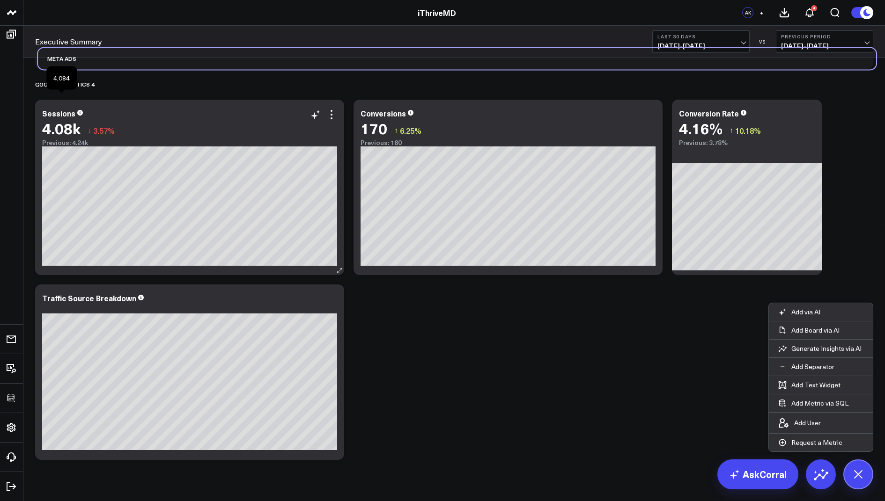
drag, startPoint x: 54, startPoint y: 462, endPoint x: 57, endPoint y: 107, distance: 355.7
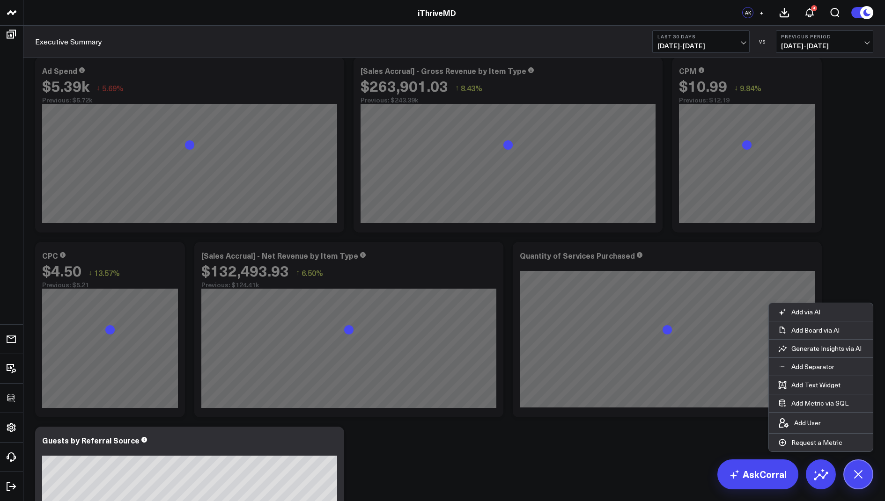
scroll to position [0, 0]
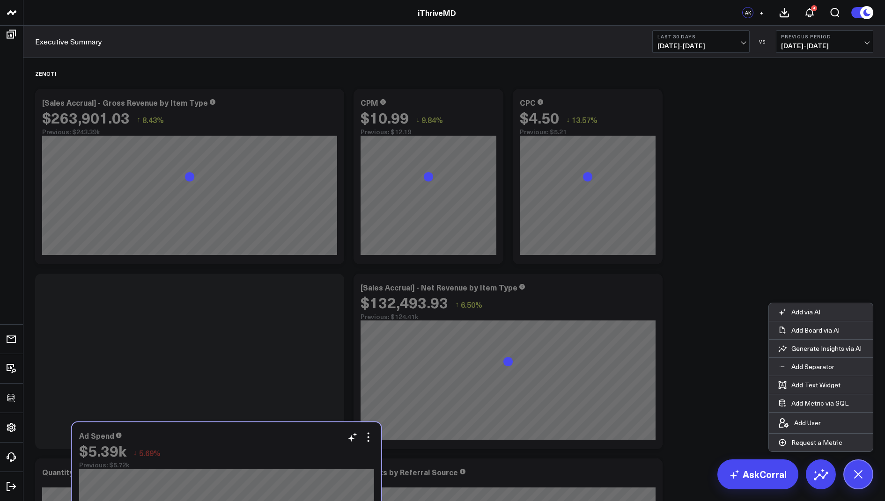
drag, startPoint x: 235, startPoint y: 127, endPoint x: 272, endPoint y: 459, distance: 333.9
click at [272, 459] on div "$5.39k ↓ 5.69% Previous: $5.72k" at bounding box center [226, 455] width 295 height 27
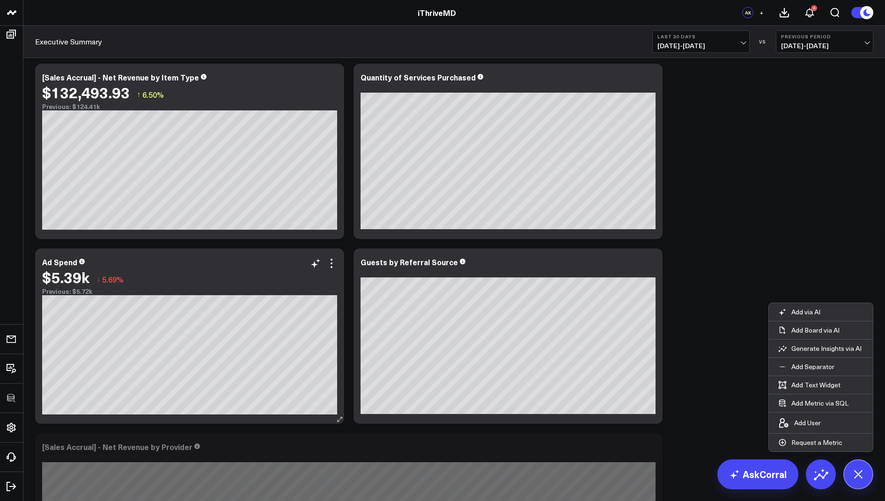
scroll to position [308, 0]
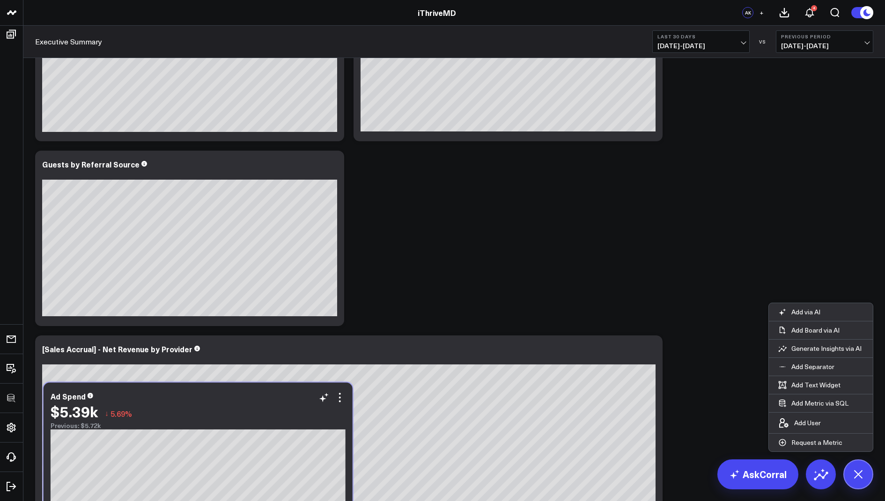
drag, startPoint x: 275, startPoint y: 191, endPoint x: 283, endPoint y: 423, distance: 231.8
click at [283, 423] on div "Previous: $5.72k" at bounding box center [198, 425] width 295 height 7
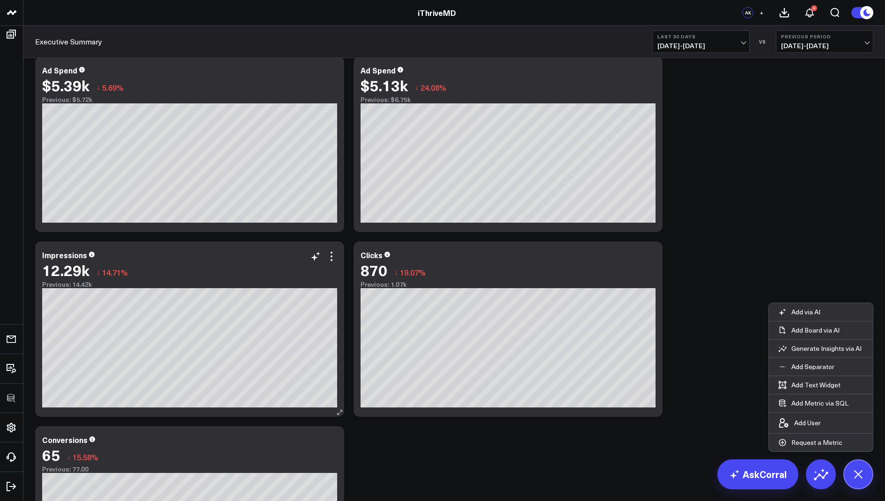
scroll to position [730, 0]
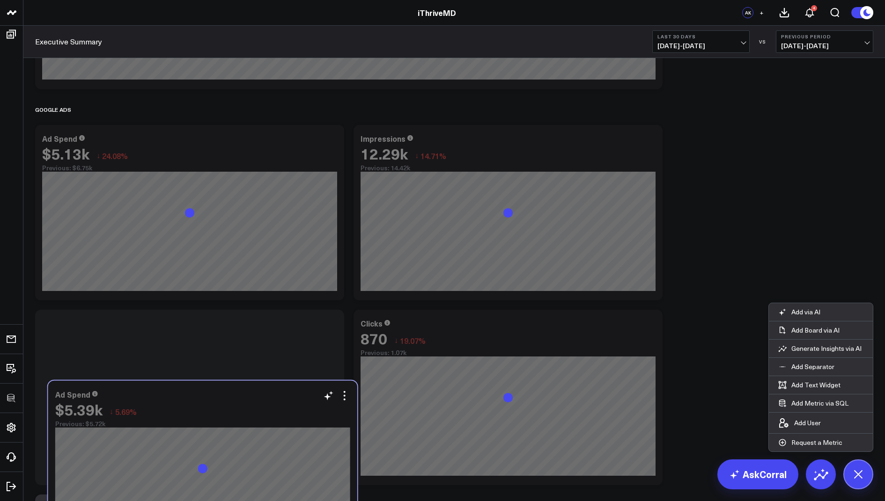
drag, startPoint x: 243, startPoint y: 168, endPoint x: 257, endPoint y: 434, distance: 265.7
click at [257, 428] on div "Previous: $5.72k" at bounding box center [202, 423] width 295 height 7
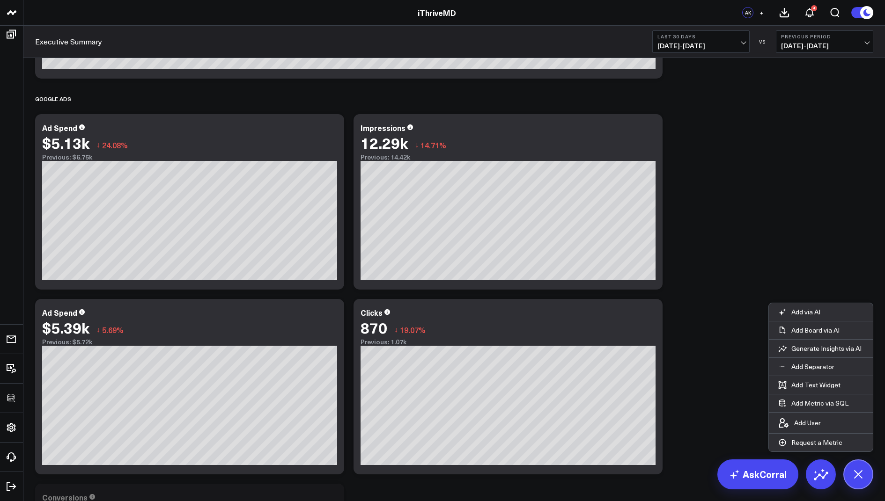
scroll to position [930, 0]
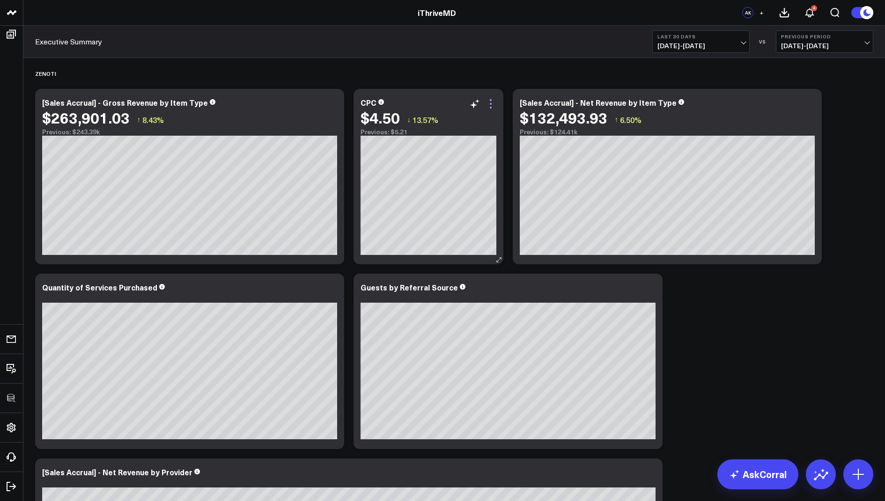
click at [491, 100] on icon at bounding box center [491, 100] width 2 height 2
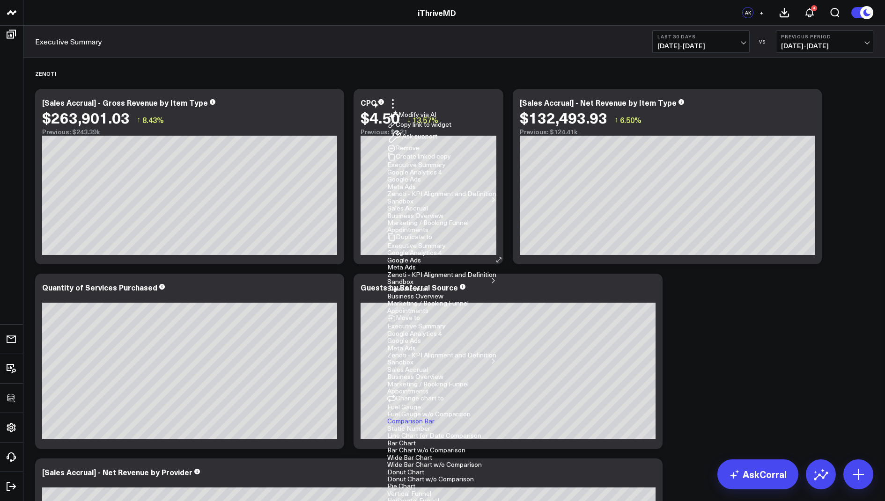
click at [419, 153] on button "Remove" at bounding box center [403, 148] width 32 height 8
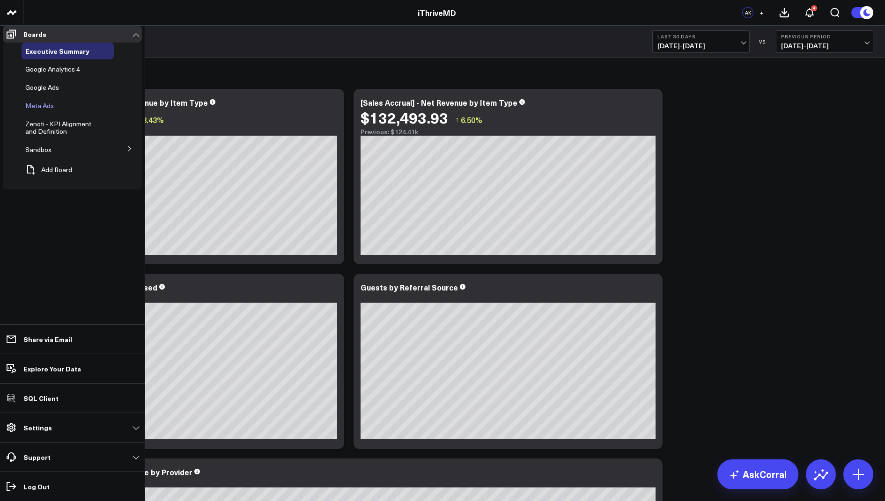
click at [38, 109] on span "Meta Ads" at bounding box center [39, 105] width 29 height 9
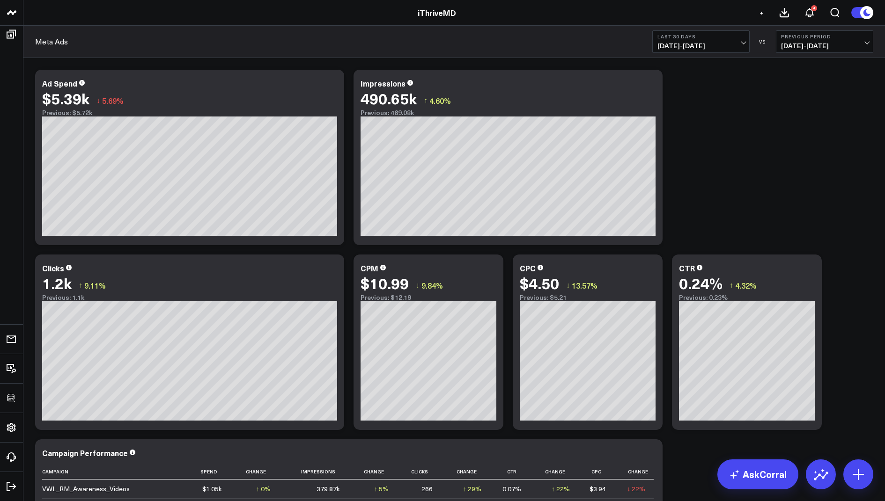
scroll to position [200, 0]
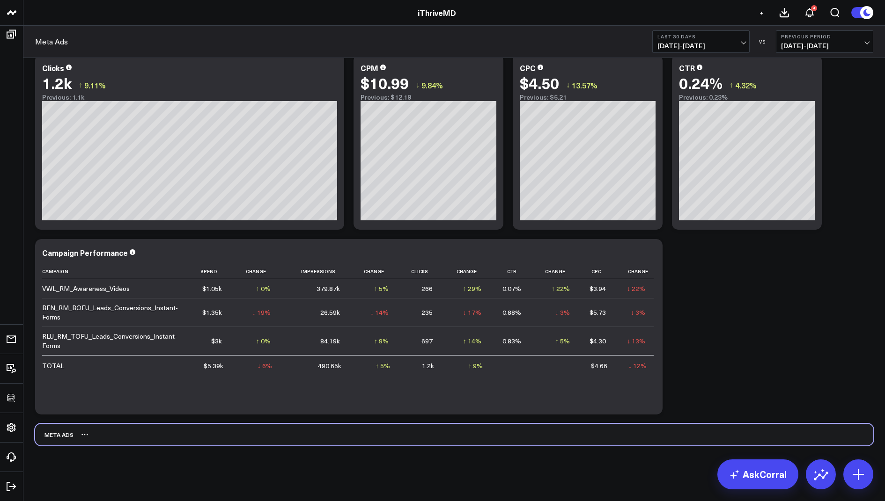
click at [69, 436] on div "Meta Ads" at bounding box center [454, 435] width 838 height 22
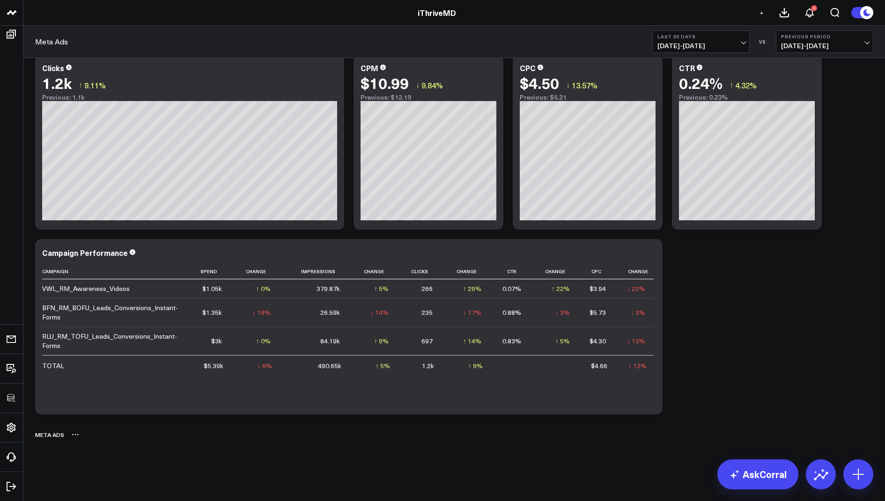
click at [78, 433] on icon at bounding box center [75, 434] width 7 height 7
click at [100, 459] on button "Delete" at bounding box center [100, 461] width 41 height 16
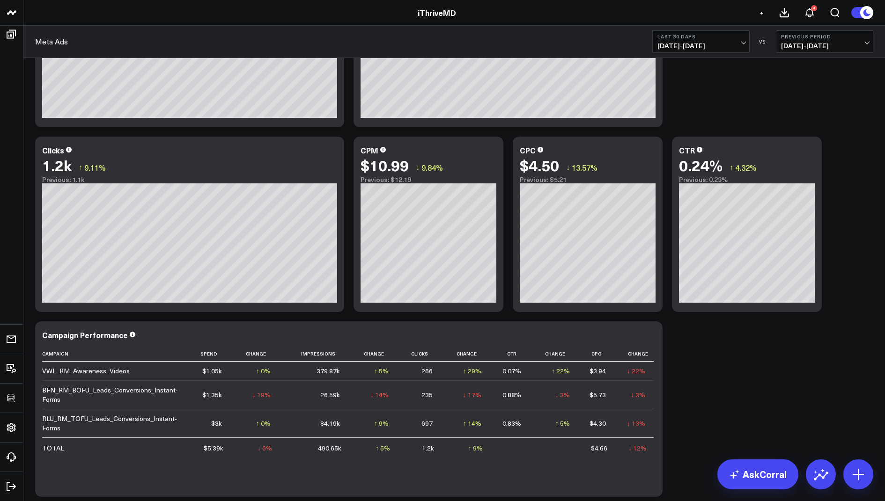
scroll to position [0, 0]
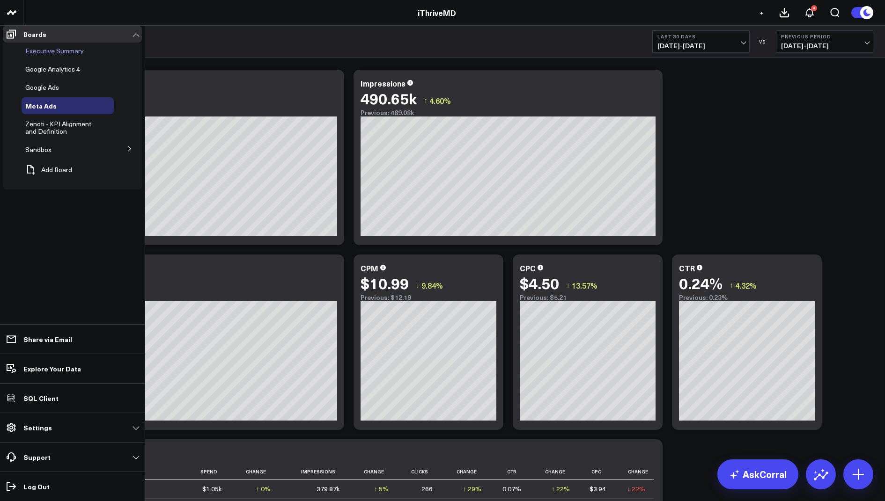
click at [48, 52] on div "Executive Summary" at bounding box center [68, 51] width 92 height 17
click at [51, 55] on span "Executive Summary" at bounding box center [54, 50] width 59 height 9
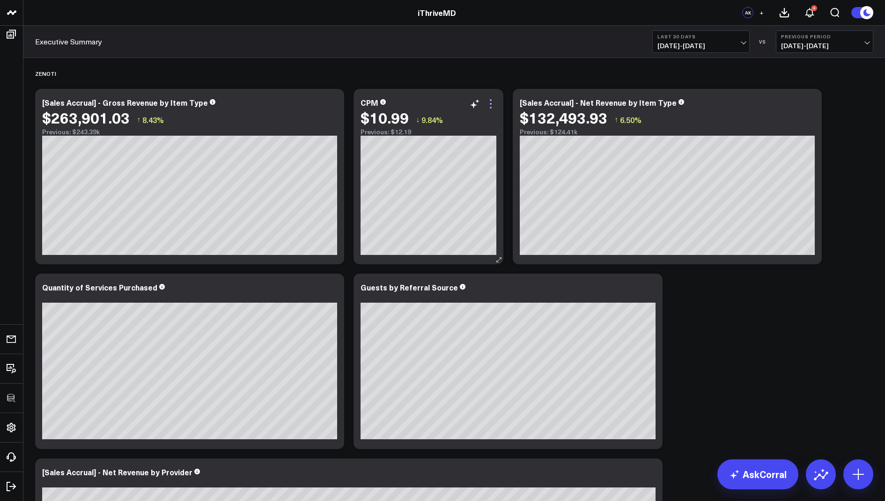
click at [489, 103] on icon at bounding box center [490, 103] width 11 height 11
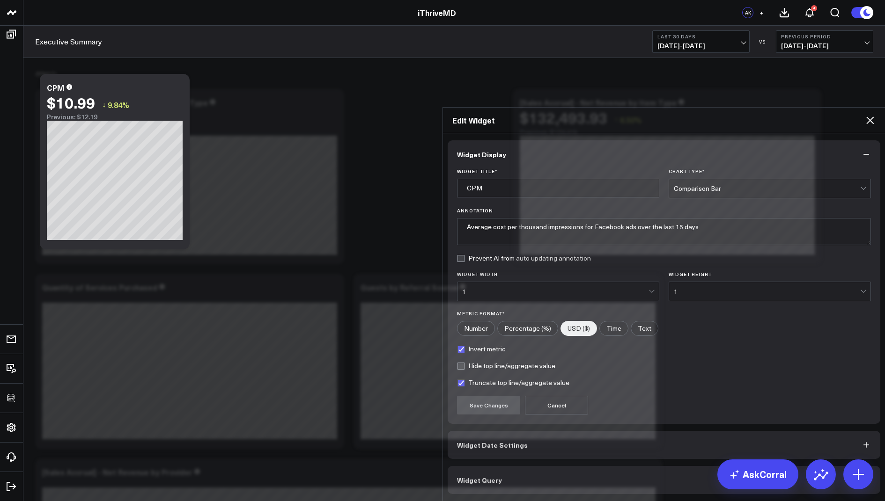
click at [481, 476] on span "Widget Query" at bounding box center [479, 479] width 45 height 7
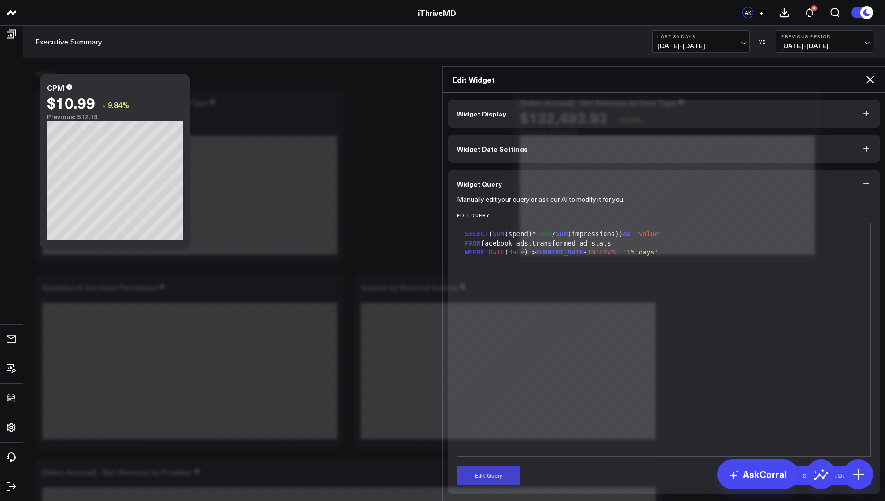
click at [869, 74] on icon at bounding box center [869, 79] width 11 height 11
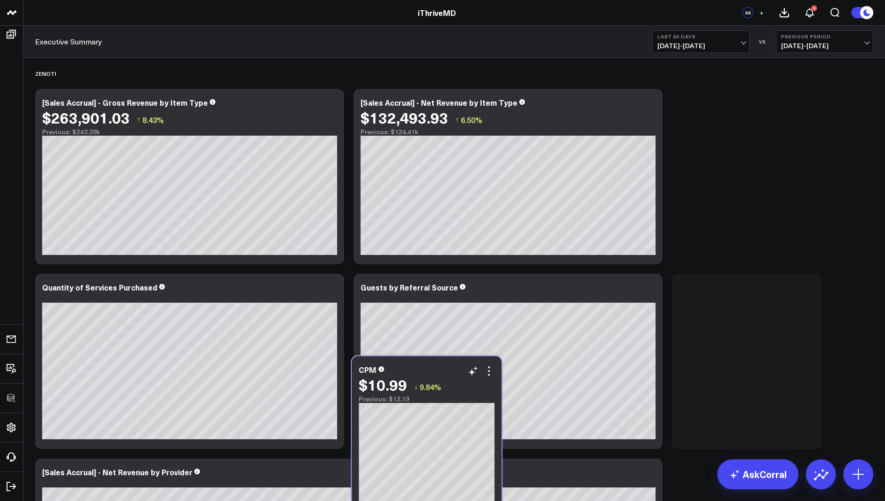
drag, startPoint x: 452, startPoint y: 135, endPoint x: 450, endPoint y: 402, distance: 267.3
click at [450, 402] on div "Previous: $12.19" at bounding box center [427, 398] width 136 height 7
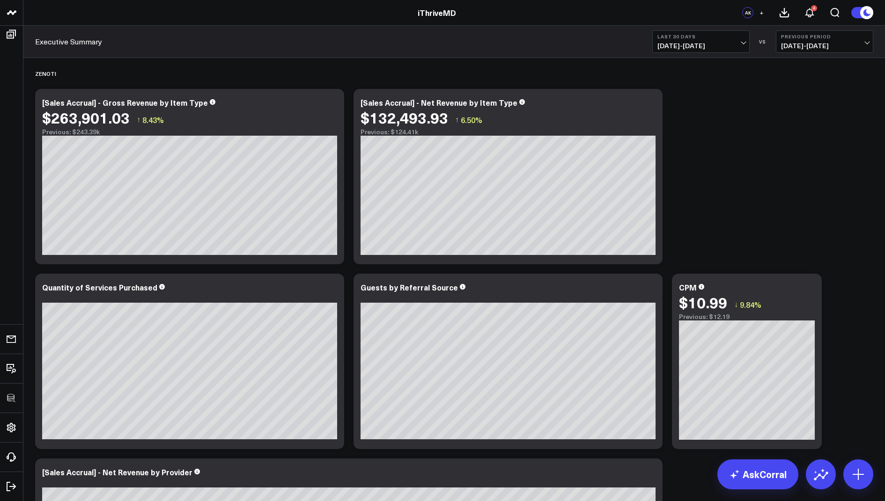
scroll to position [205, 0]
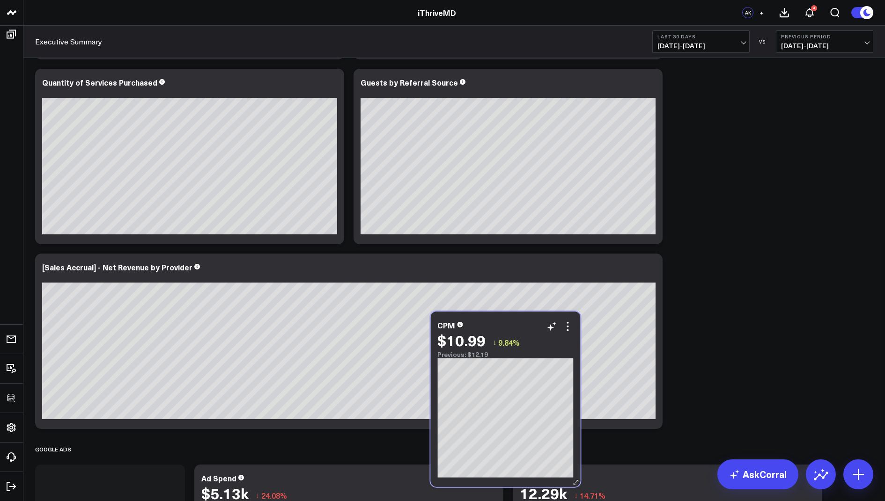
drag, startPoint x: 728, startPoint y: 102, endPoint x: 487, endPoint y: 344, distance: 342.2
click at [487, 344] on div "$10.99 ↓ 9.84%" at bounding box center [505, 340] width 136 height 17
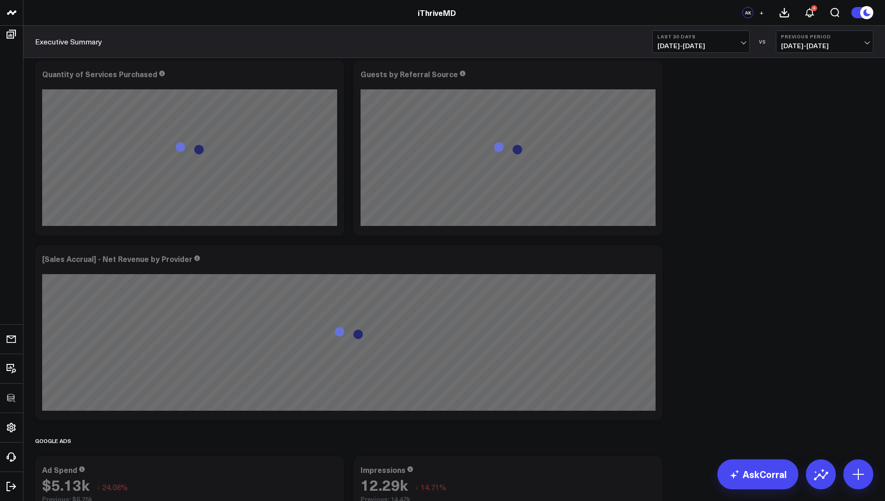
scroll to position [0, 0]
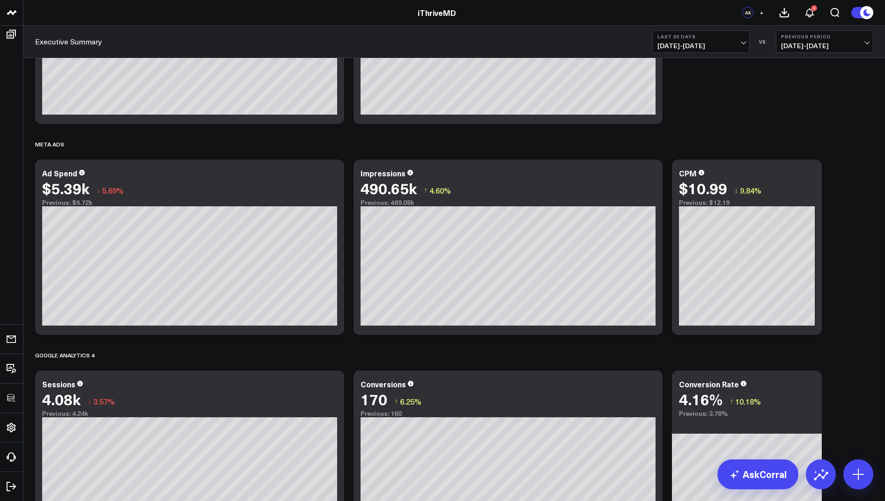
scroll to position [873, 0]
